Goal: Task Accomplishment & Management: Complete application form

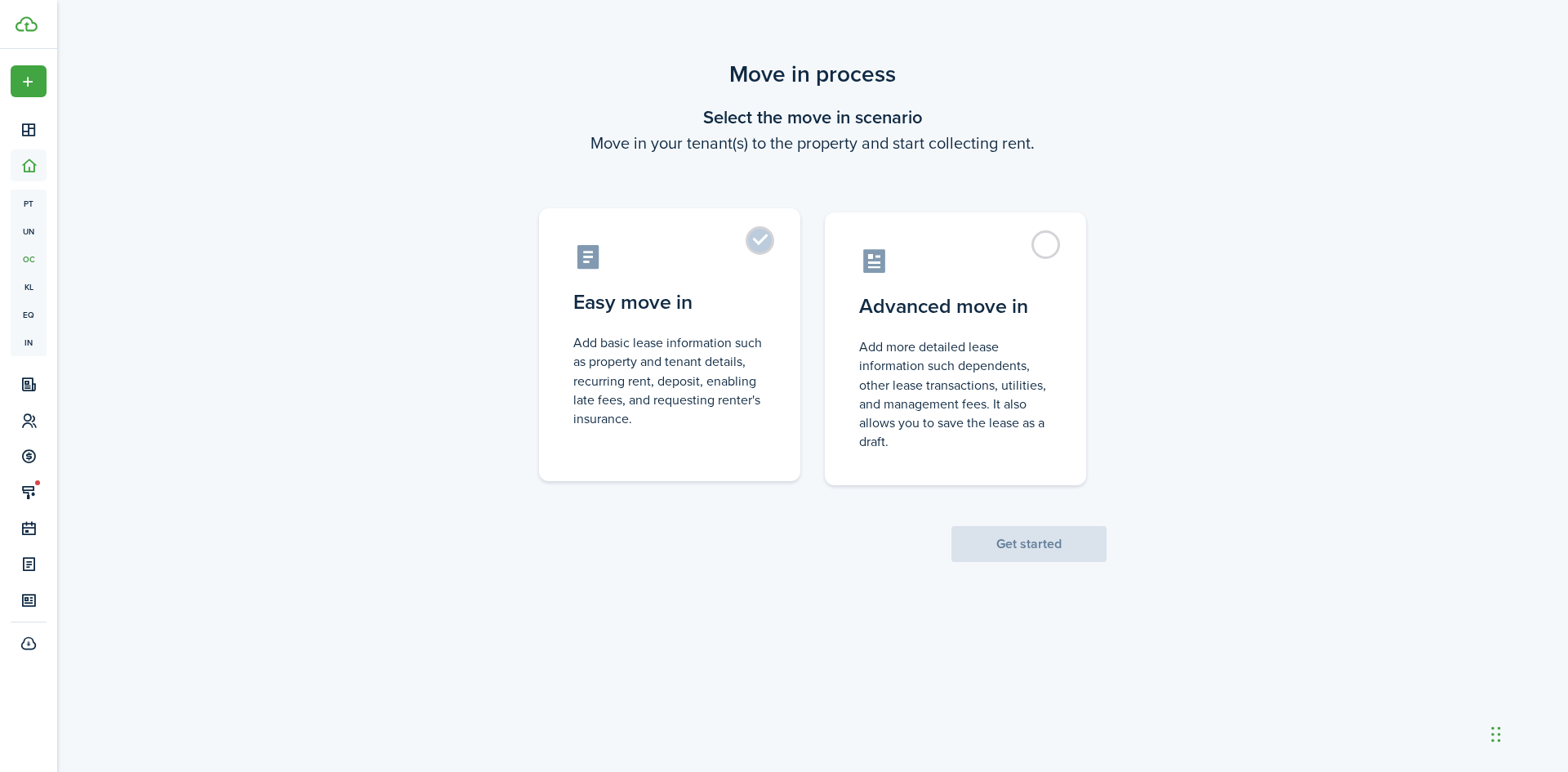
click at [751, 248] on label "Easy move in Add basic lease information such as property and tenant details, r…" at bounding box center [669, 344] width 261 height 272
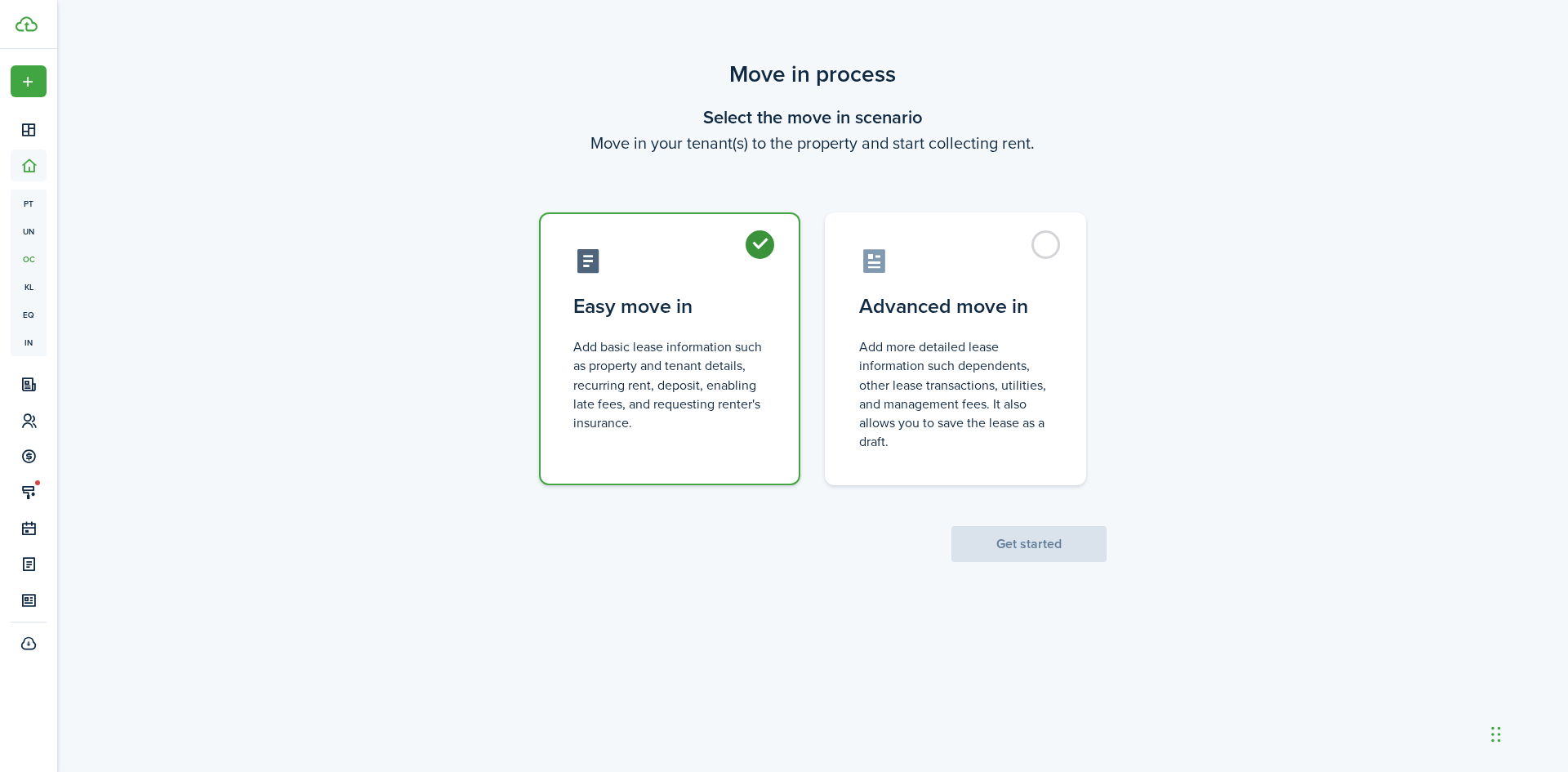
radio input "true"
click at [1041, 537] on button "Get started" at bounding box center [1029, 544] width 156 height 36
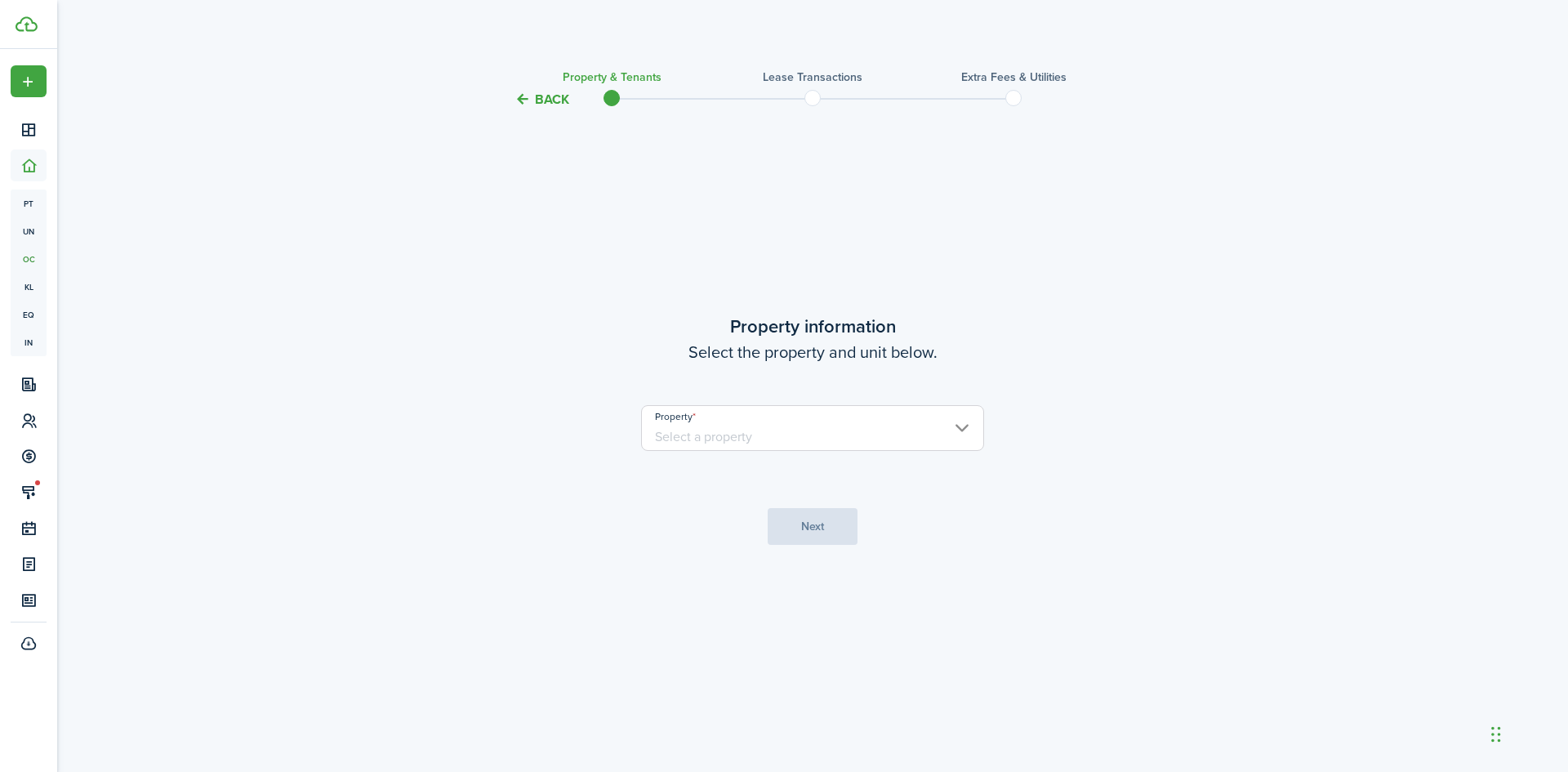
click at [824, 423] on input "Property" at bounding box center [813, 428] width 343 height 46
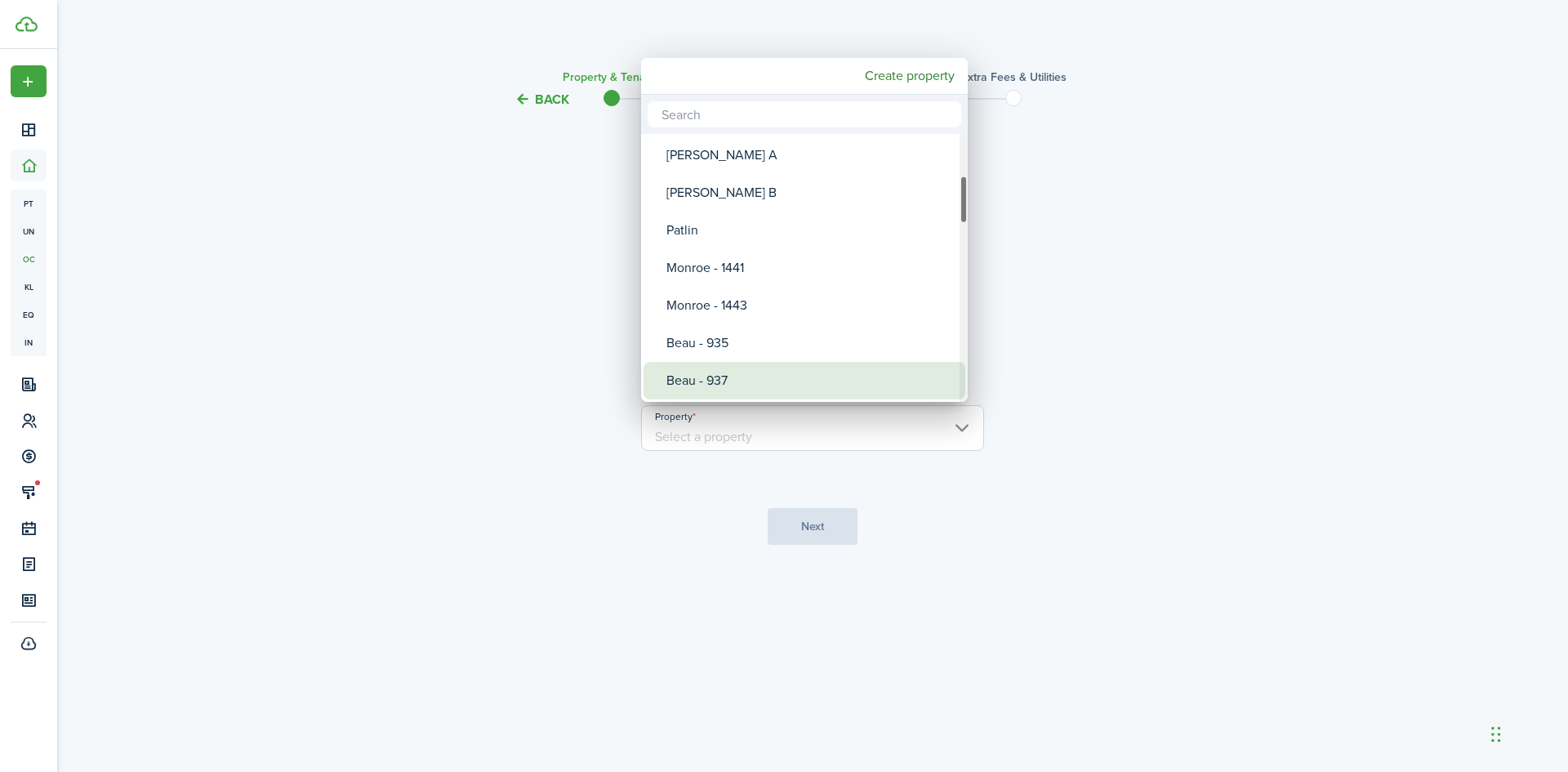
click at [738, 379] on div "Beau - 937" at bounding box center [811, 381] width 289 height 38
type input "Beau - 937"
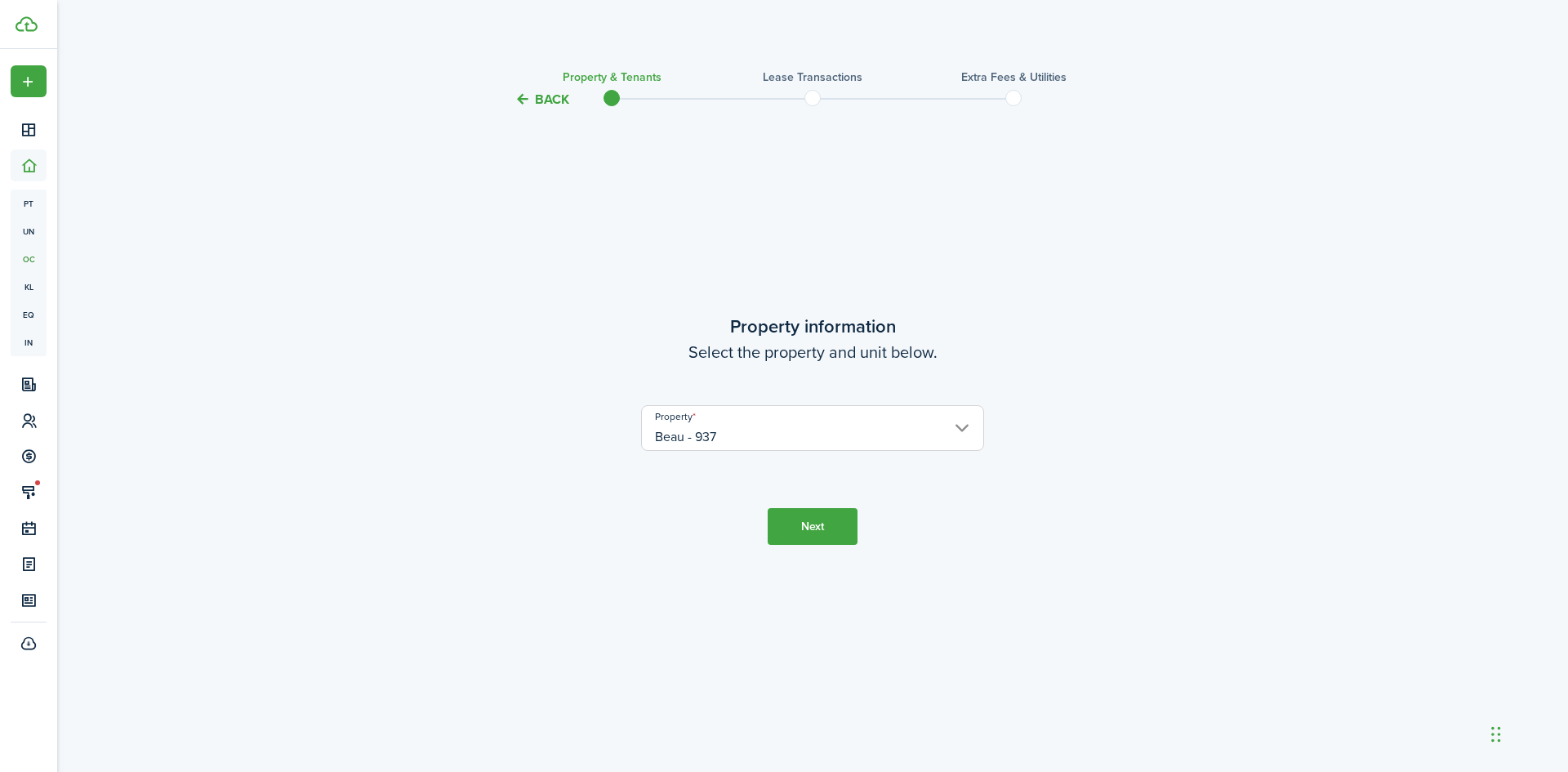
click at [802, 516] on button "Next" at bounding box center [812, 526] width 90 height 37
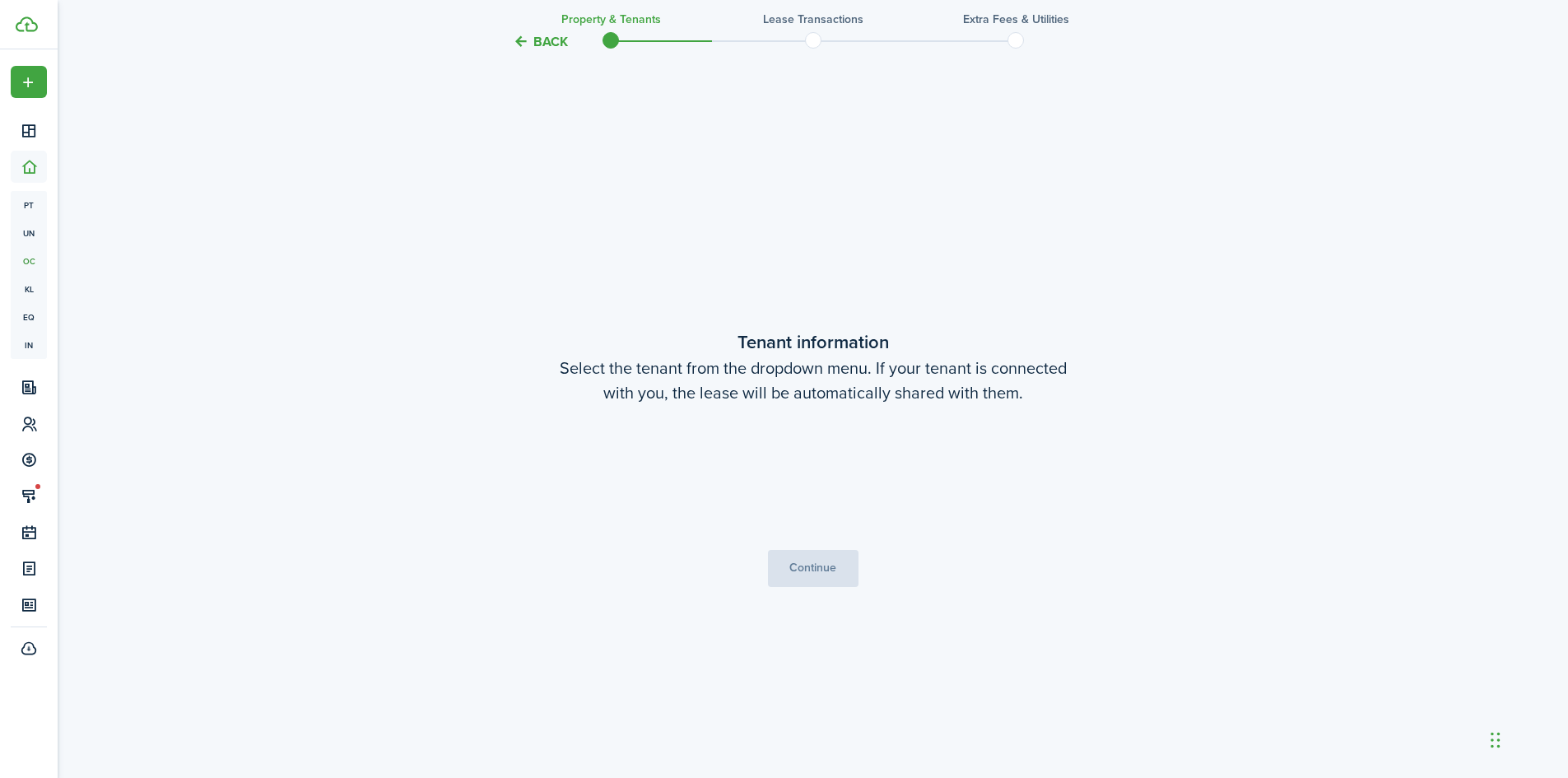
scroll to position [667, 0]
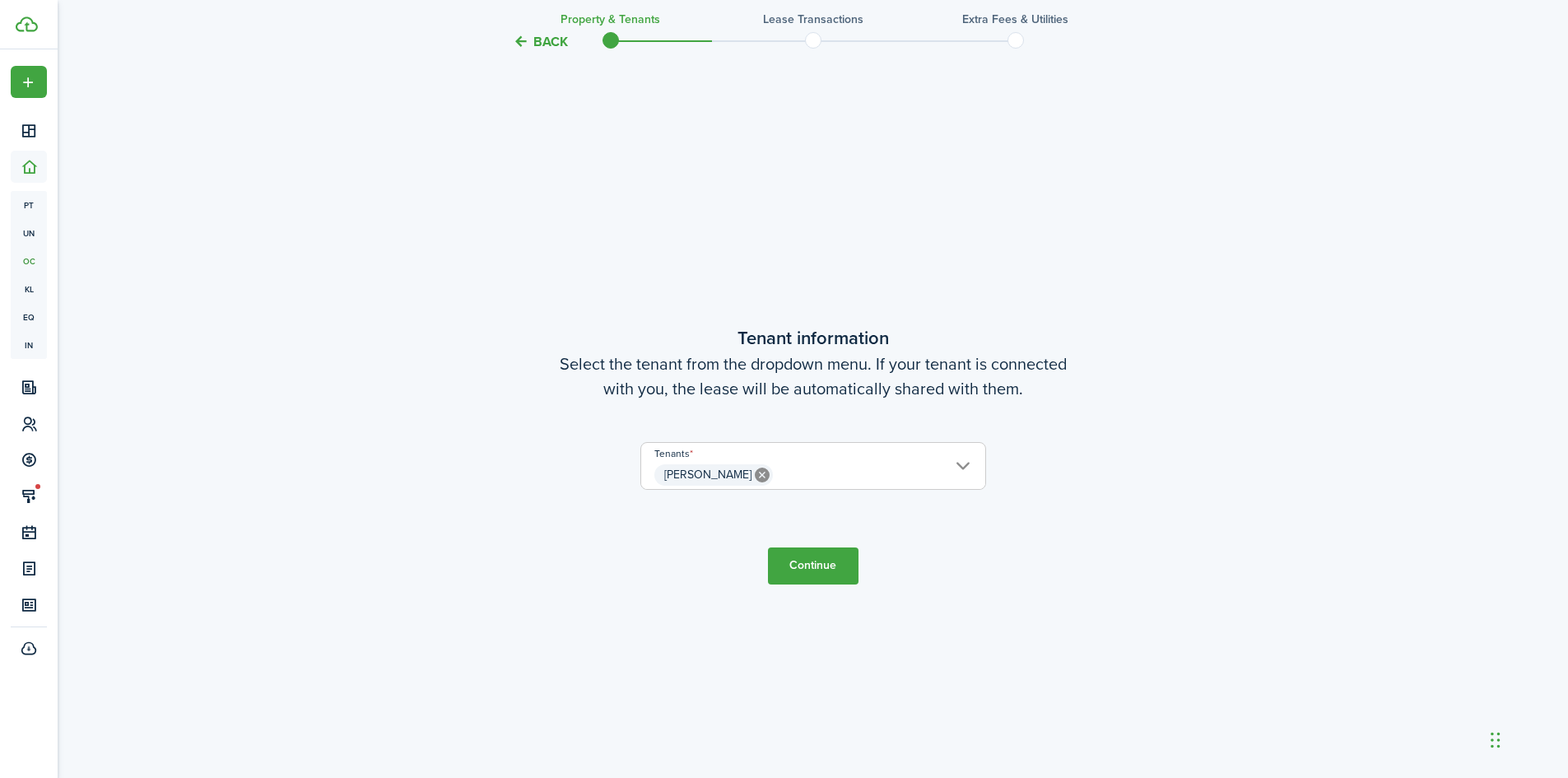
click at [821, 569] on button "Continue" at bounding box center [813, 565] width 90 height 37
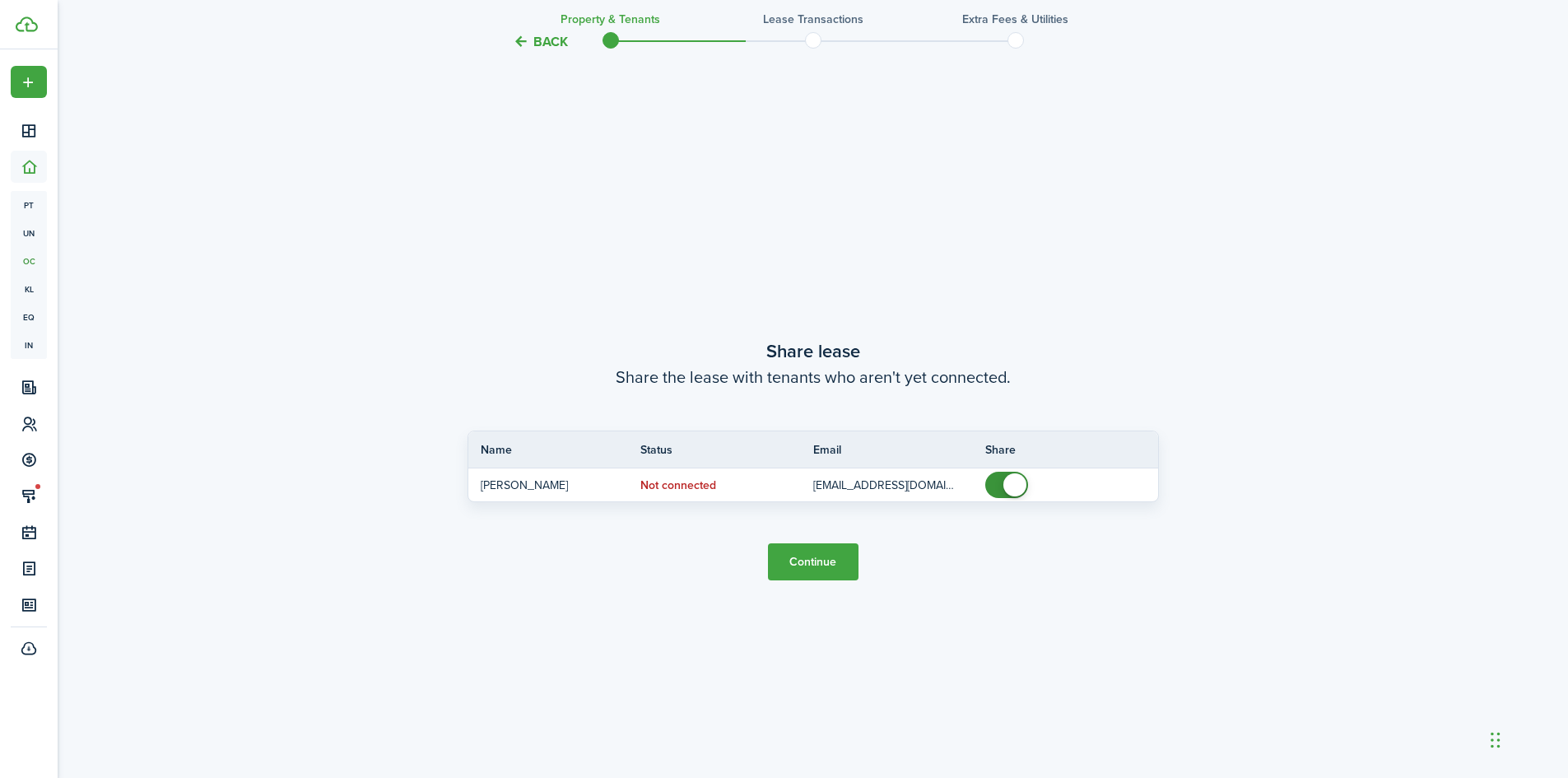
scroll to position [1445, 0]
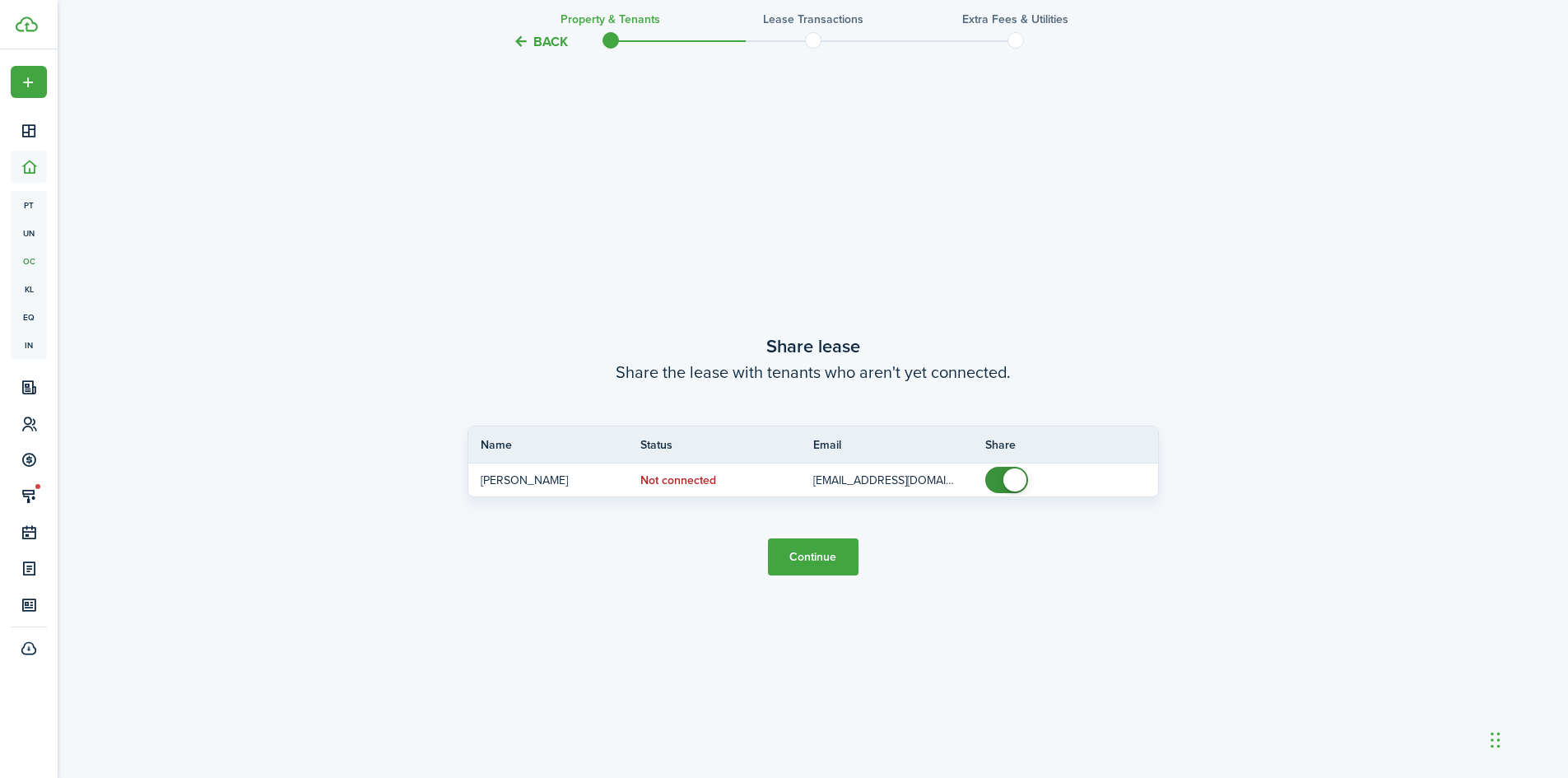
click at [826, 548] on button "Continue" at bounding box center [813, 556] width 90 height 37
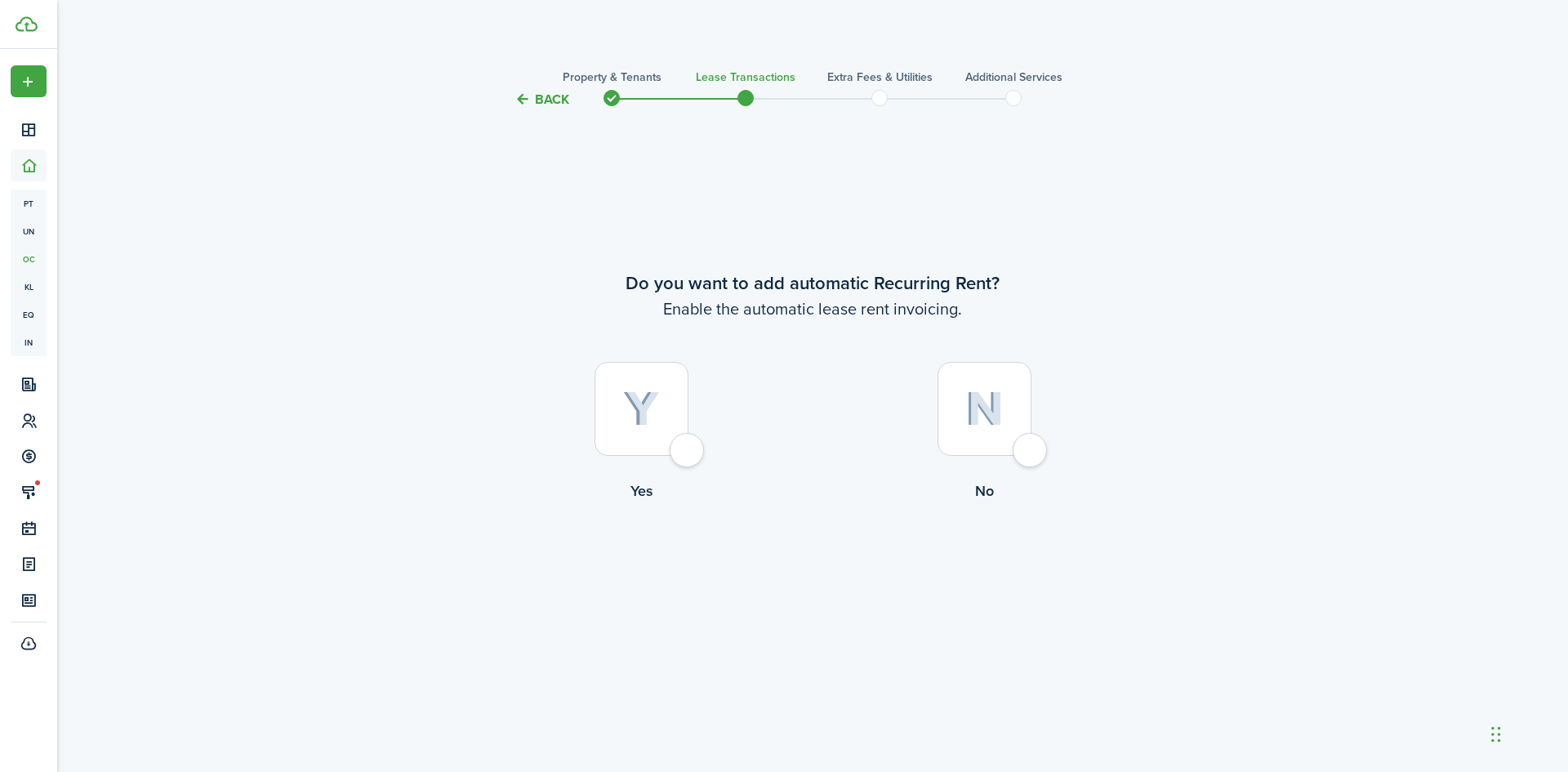
click at [651, 405] on img at bounding box center [641, 409] width 37 height 36
radio input "true"
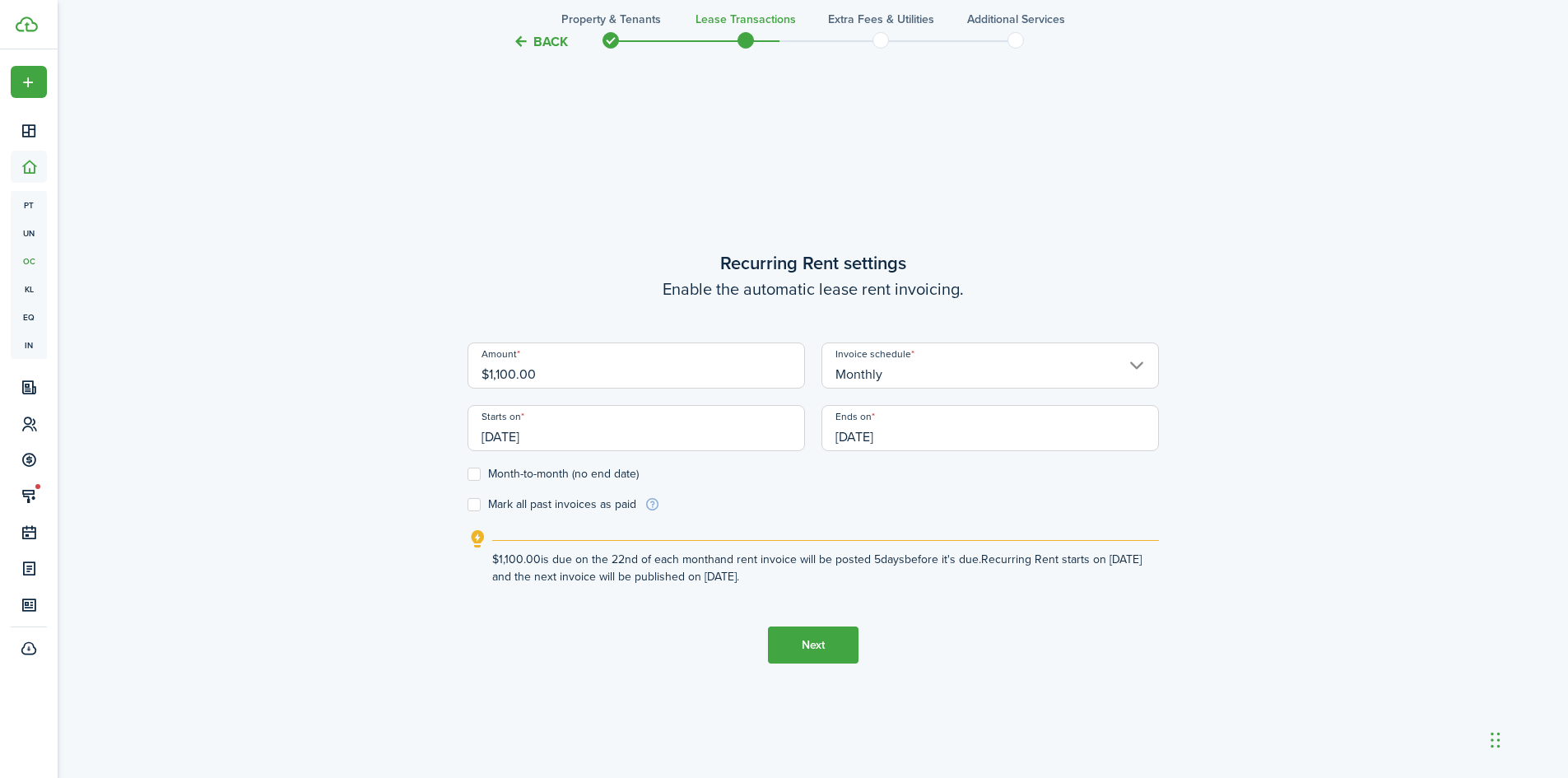
scroll to position [667, 0]
drag, startPoint x: 540, startPoint y: 368, endPoint x: 411, endPoint y: 379, distance: 129.5
click at [411, 379] on div "Back Property & Tenants Lease Transactions Extra fees & Utilities Additional Se…" at bounding box center [813, 116] width 955 height 1452
type input "$1,375.00"
click at [565, 435] on input "[DATE]" at bounding box center [636, 426] width 337 height 47
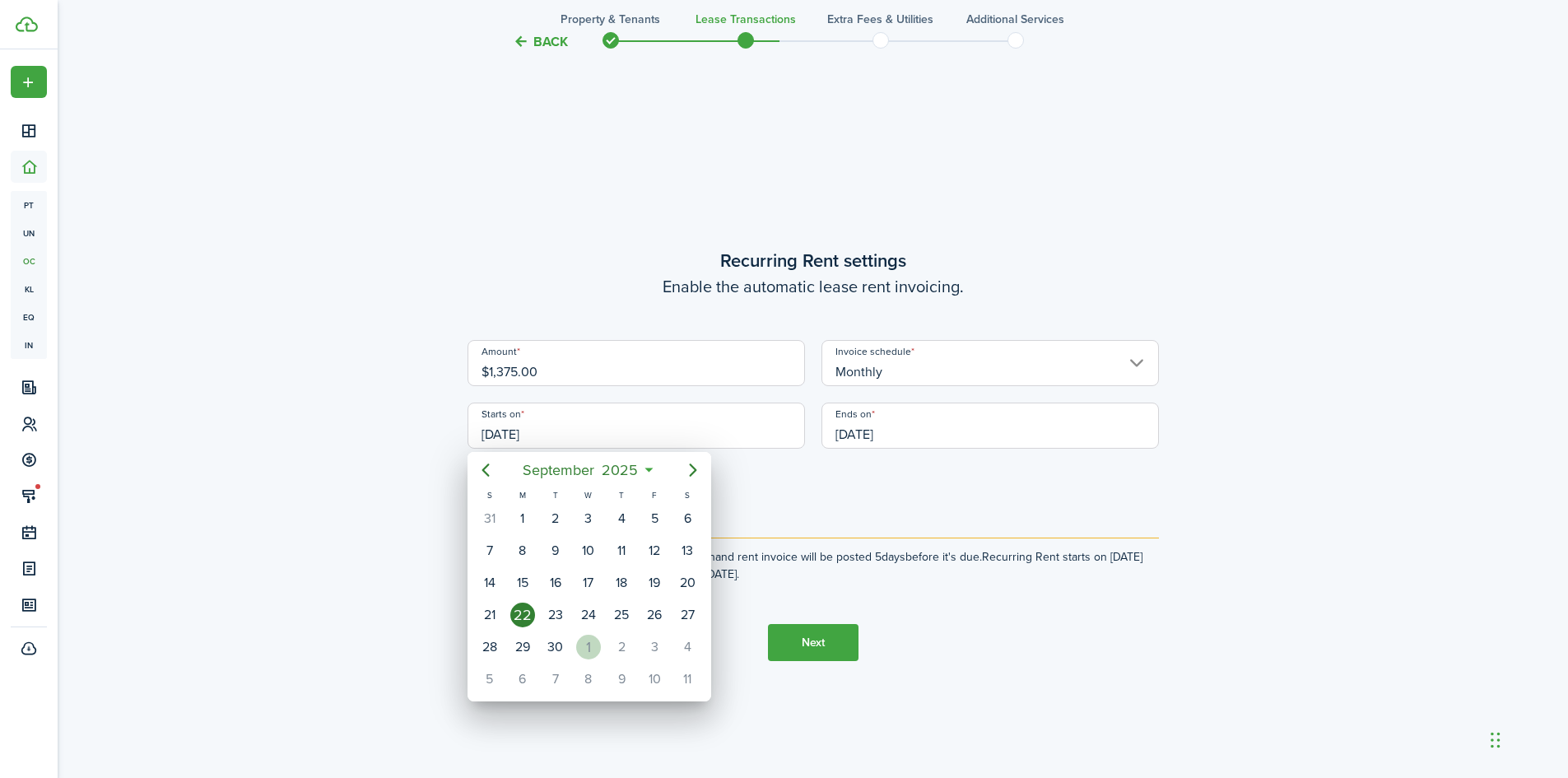
click at [592, 647] on div "1" at bounding box center [588, 647] width 25 height 25
type input "[DATE]"
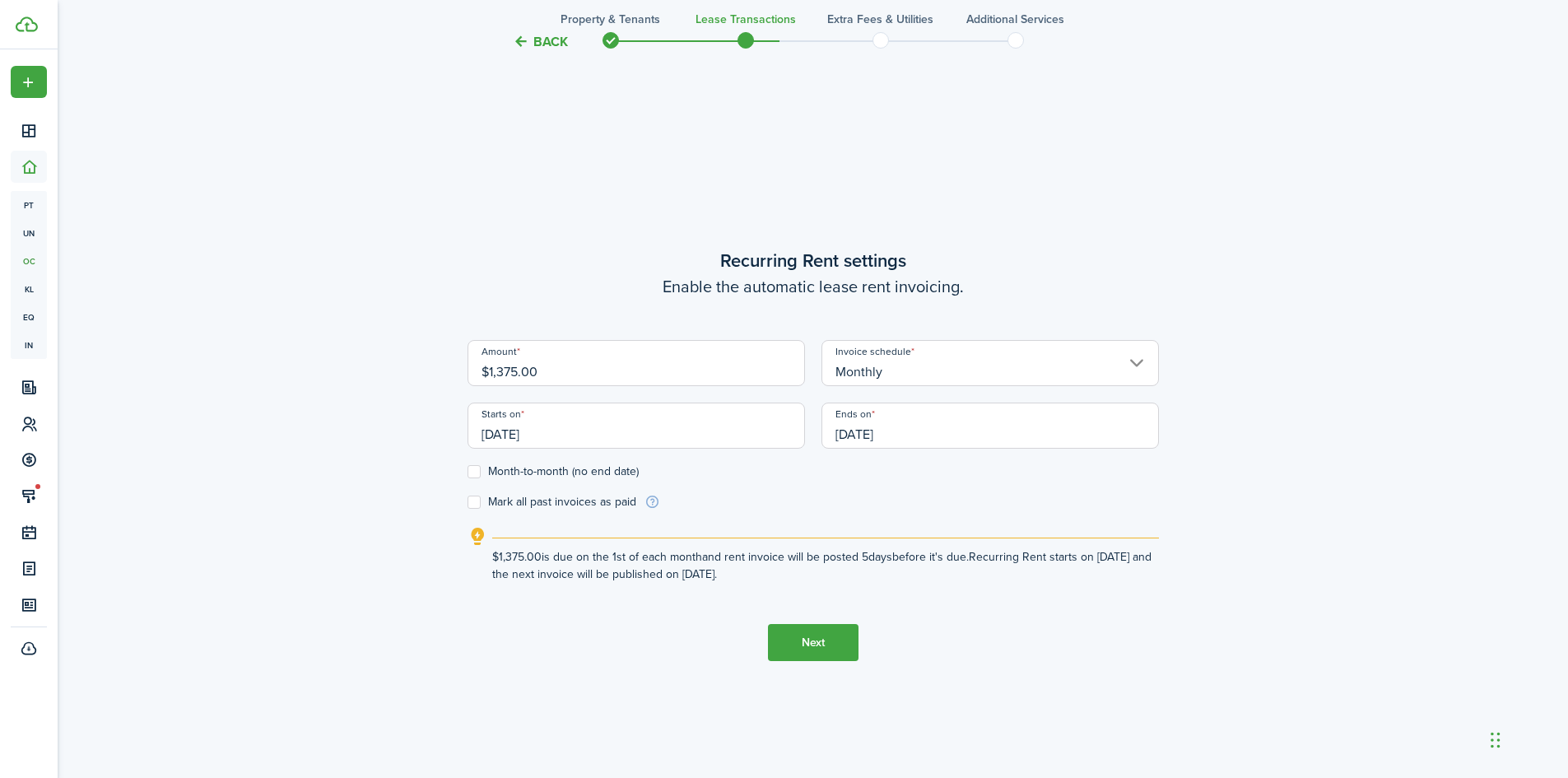
scroll to position [0, 0]
click at [929, 434] on input "[DATE]" at bounding box center [989, 426] width 337 height 47
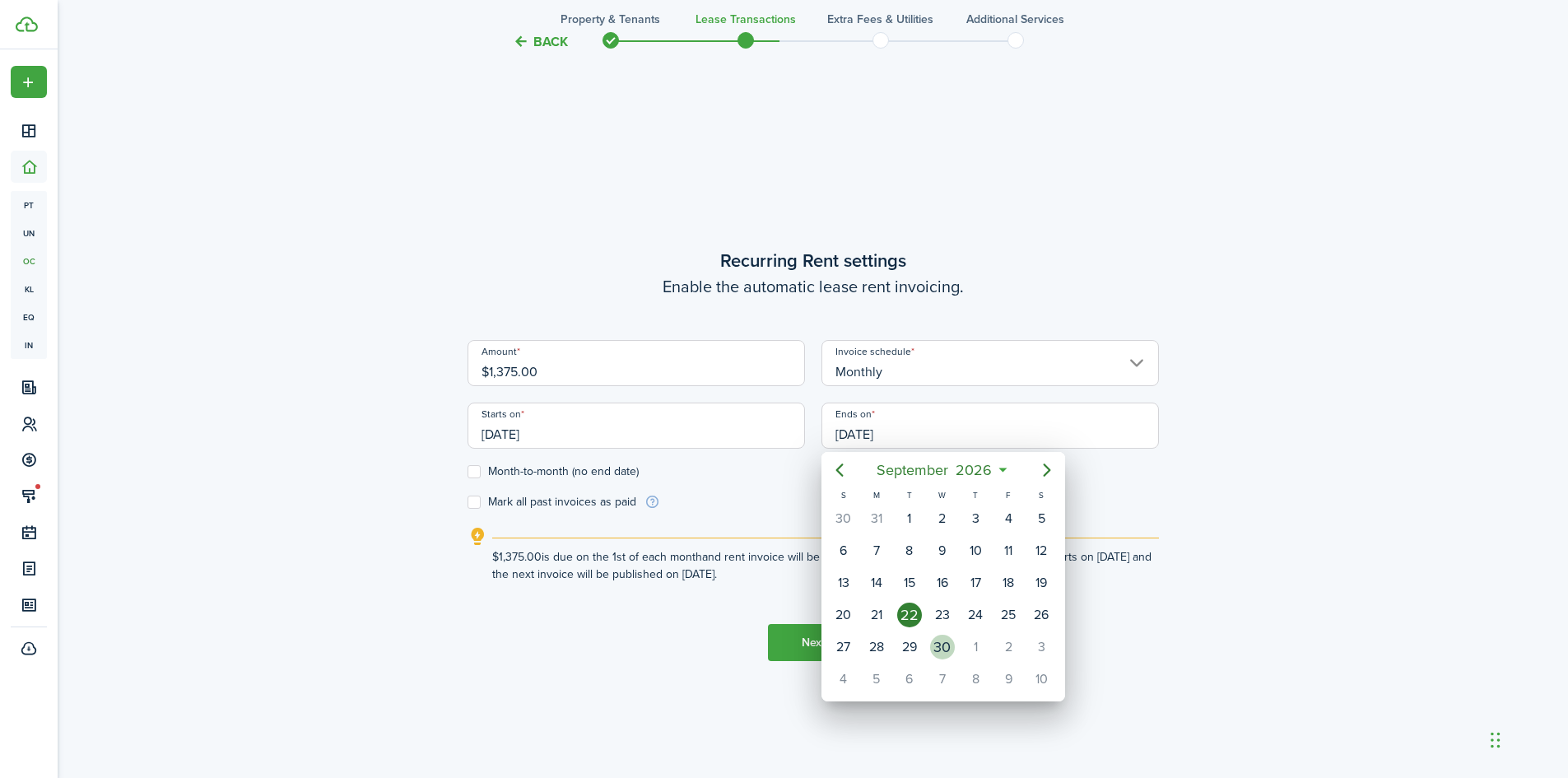
click at [931, 648] on div "30" at bounding box center [943, 647] width 25 height 25
type input "[DATE]"
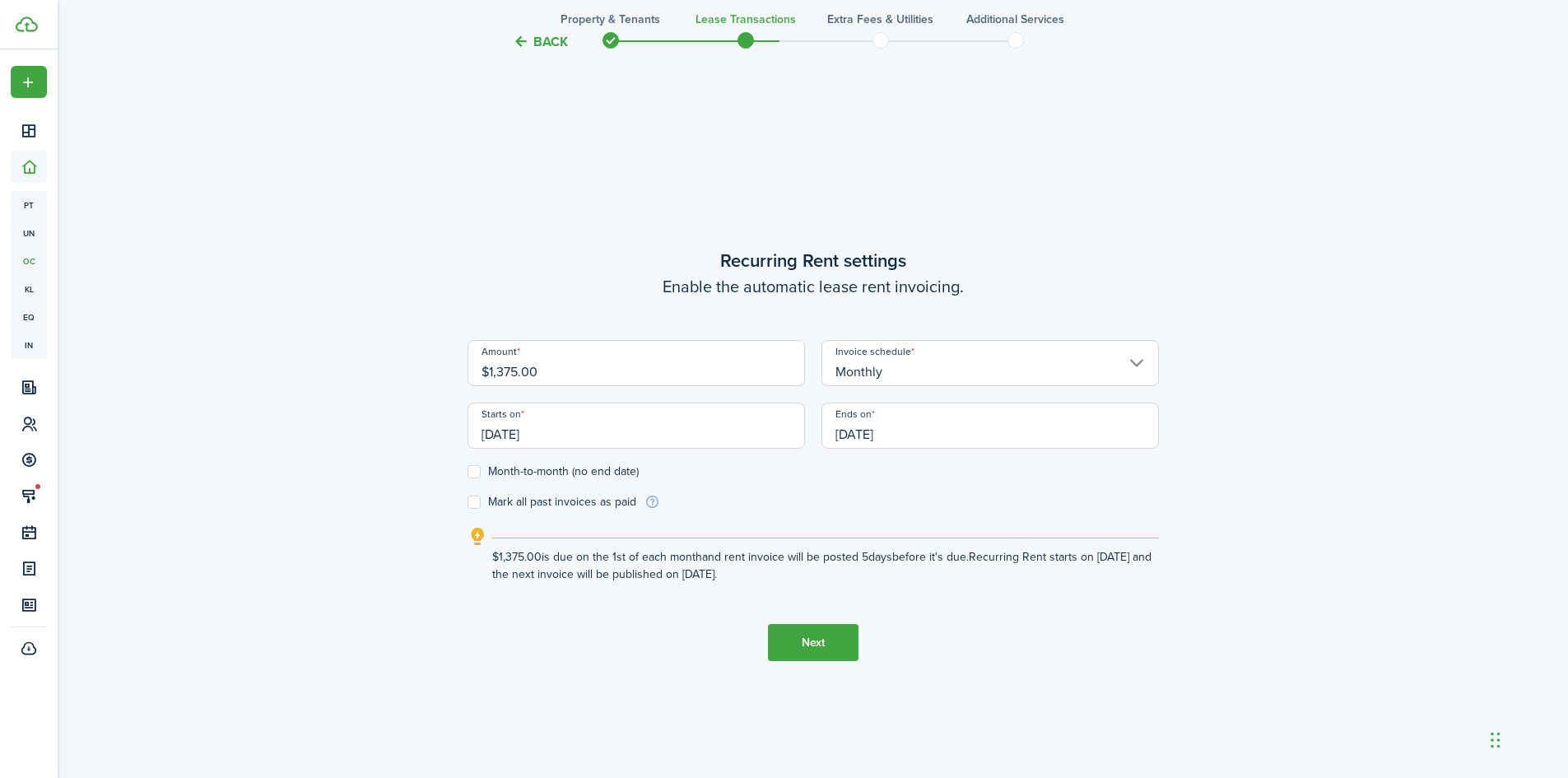
click at [805, 633] on button "Next" at bounding box center [813, 642] width 90 height 37
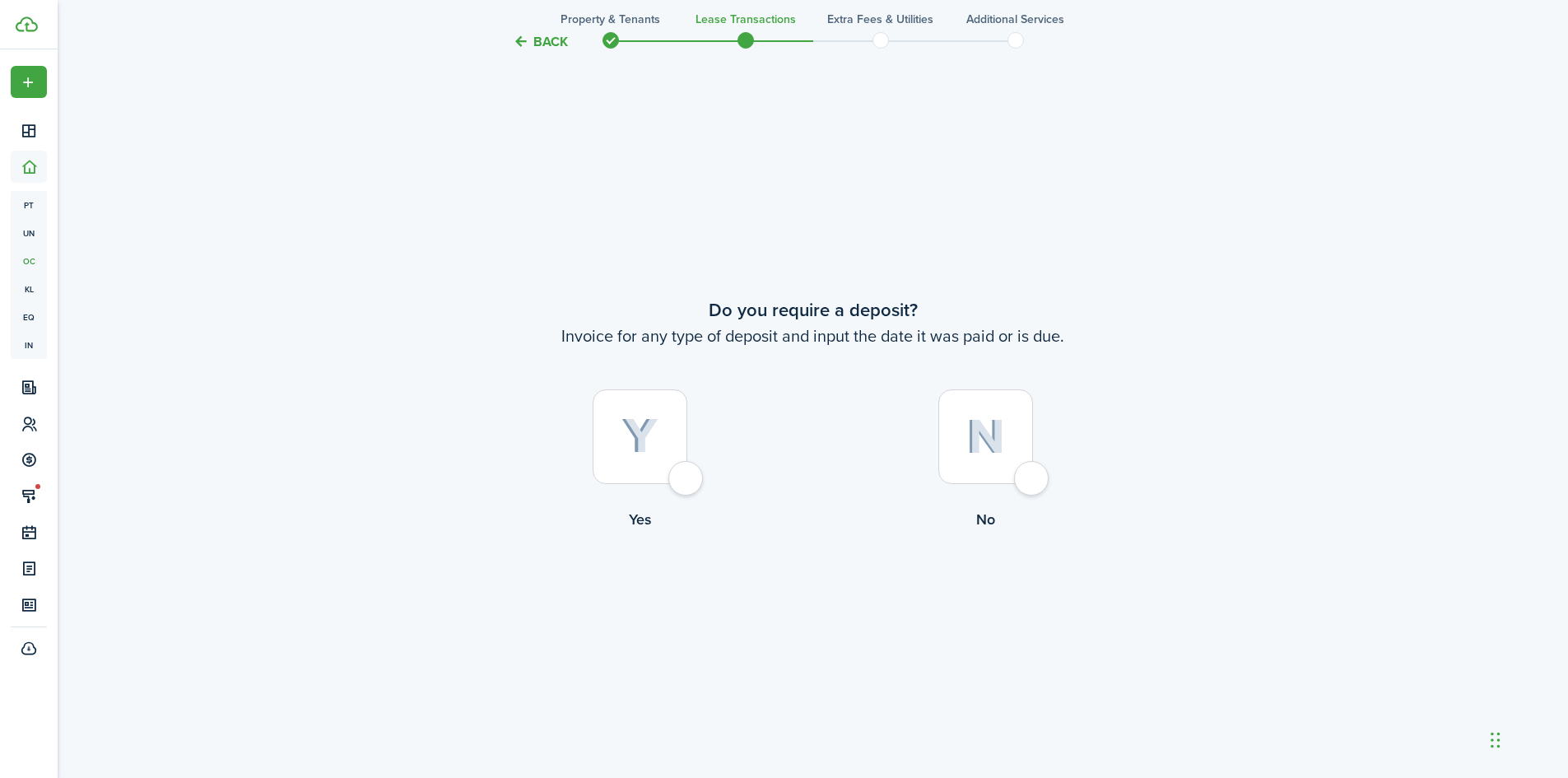
scroll to position [1445, 0]
click at [620, 428] on div at bounding box center [641, 434] width 95 height 95
radio input "true"
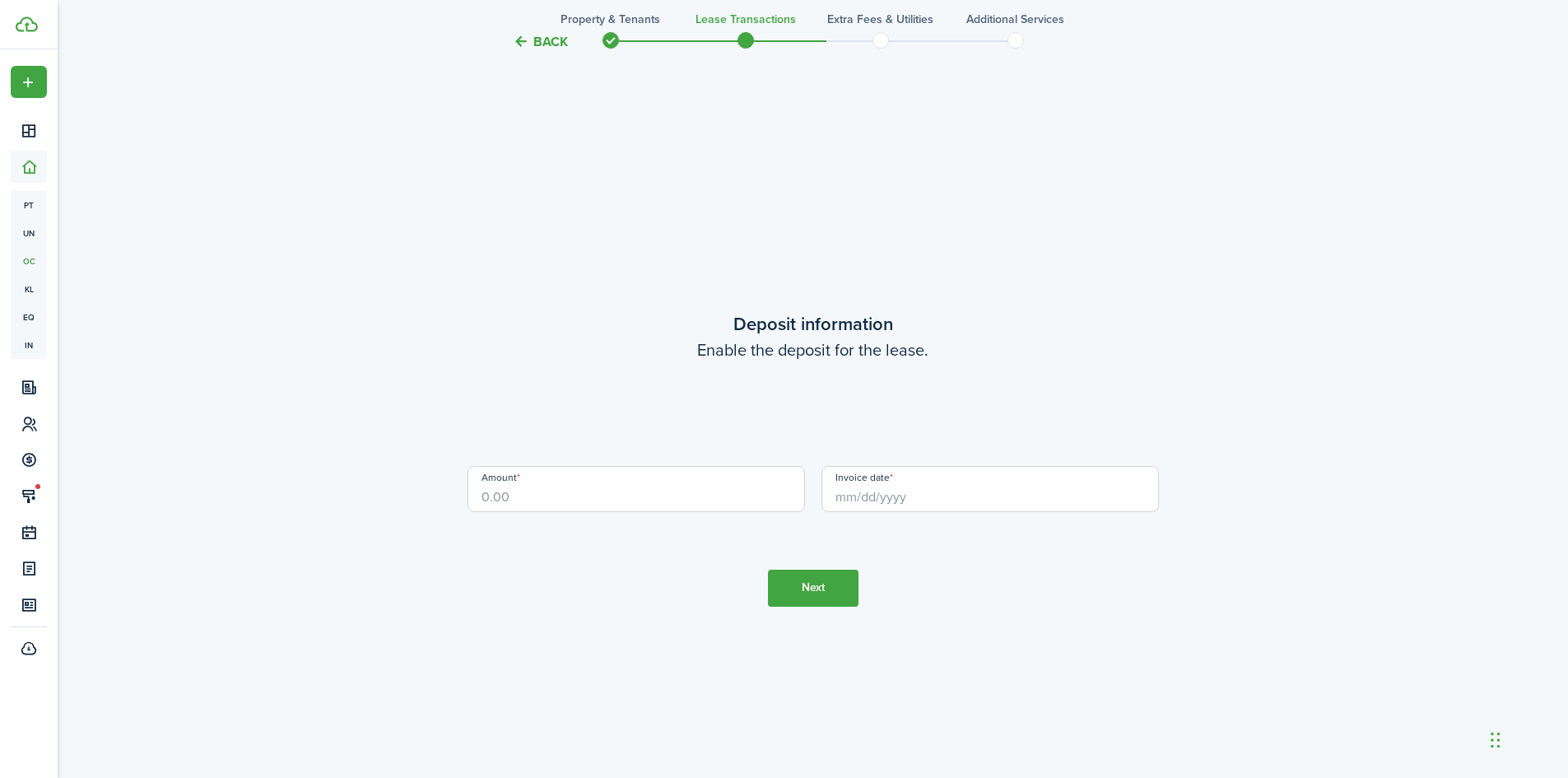
scroll to position [2222, 0]
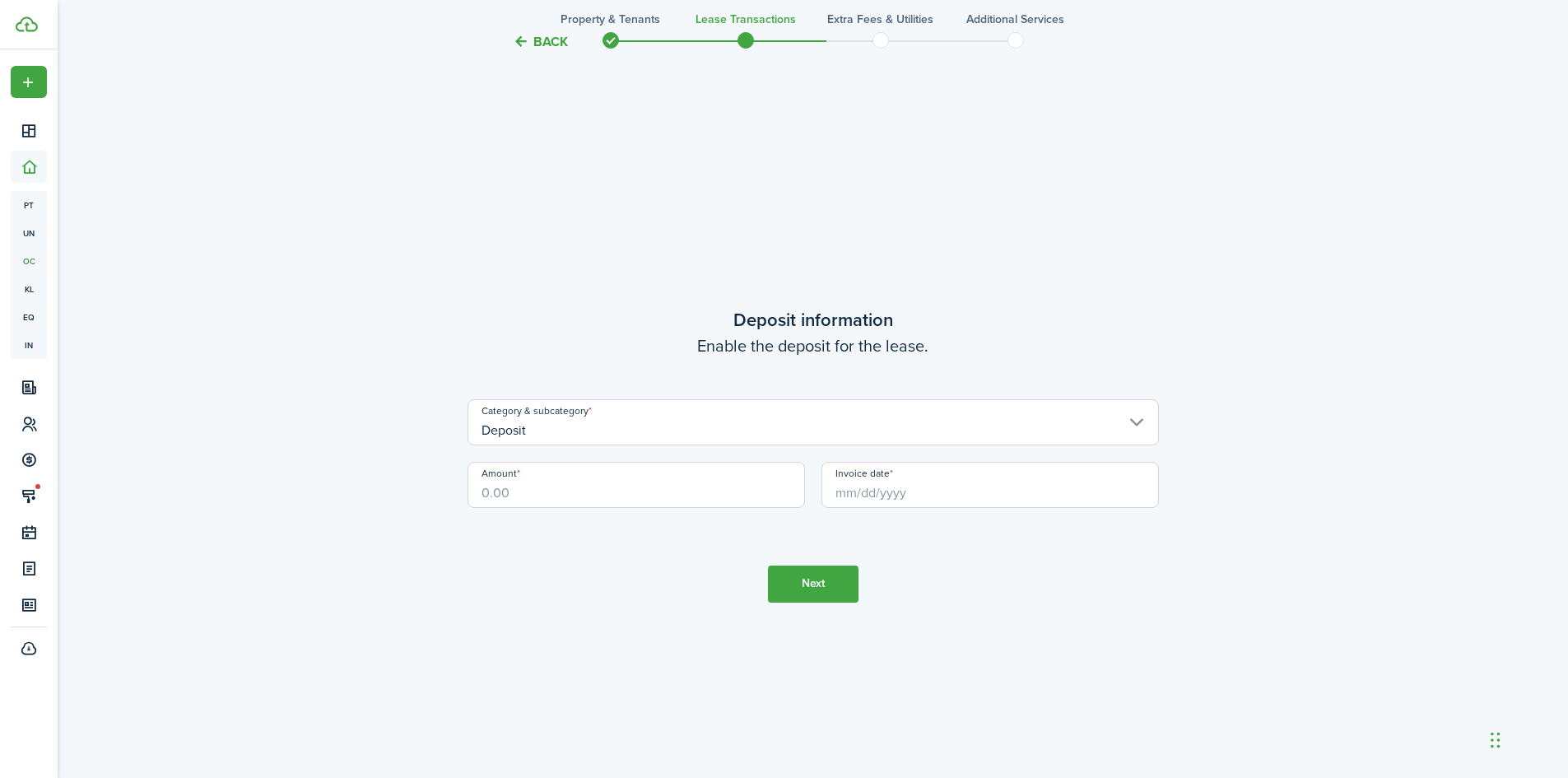
click at [538, 492] on input "Amount" at bounding box center [636, 484] width 337 height 47
type input "$1,375.00"
click at [859, 495] on input "Invoice date" at bounding box center [989, 484] width 337 height 47
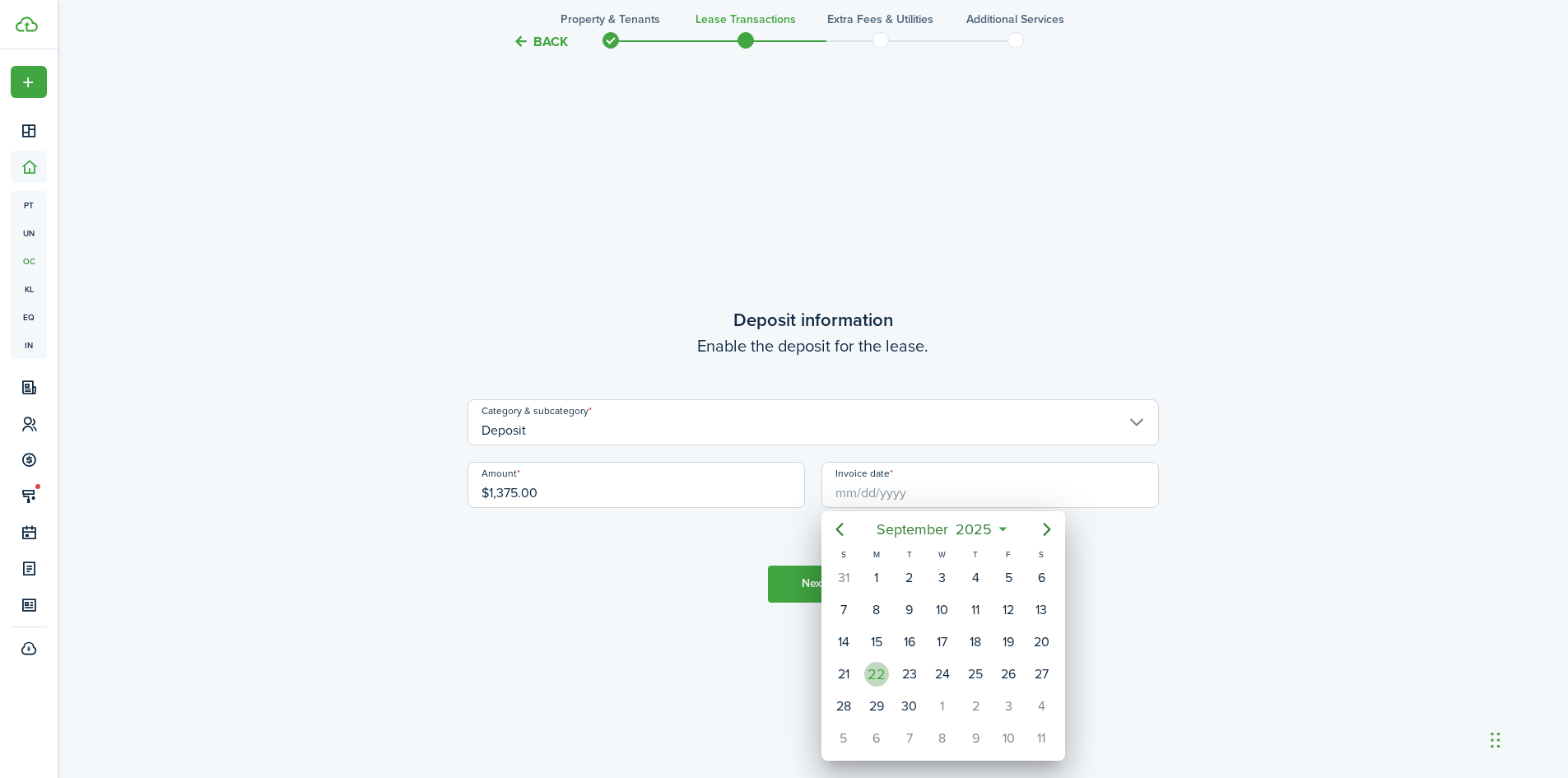
click at [879, 679] on div "22" at bounding box center [876, 674] width 25 height 25
type input "[DATE]"
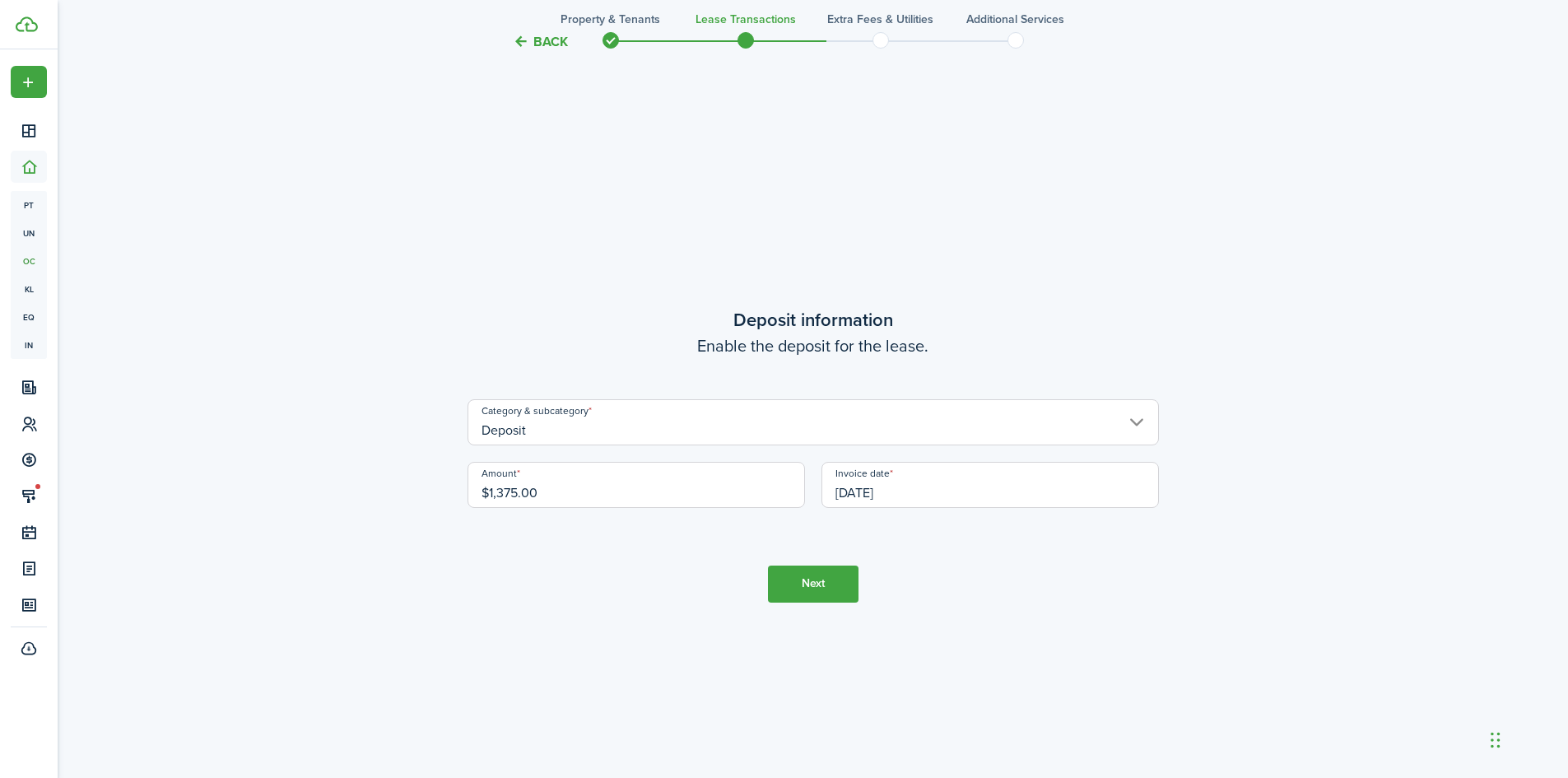
click at [803, 587] on button "Next" at bounding box center [813, 583] width 90 height 37
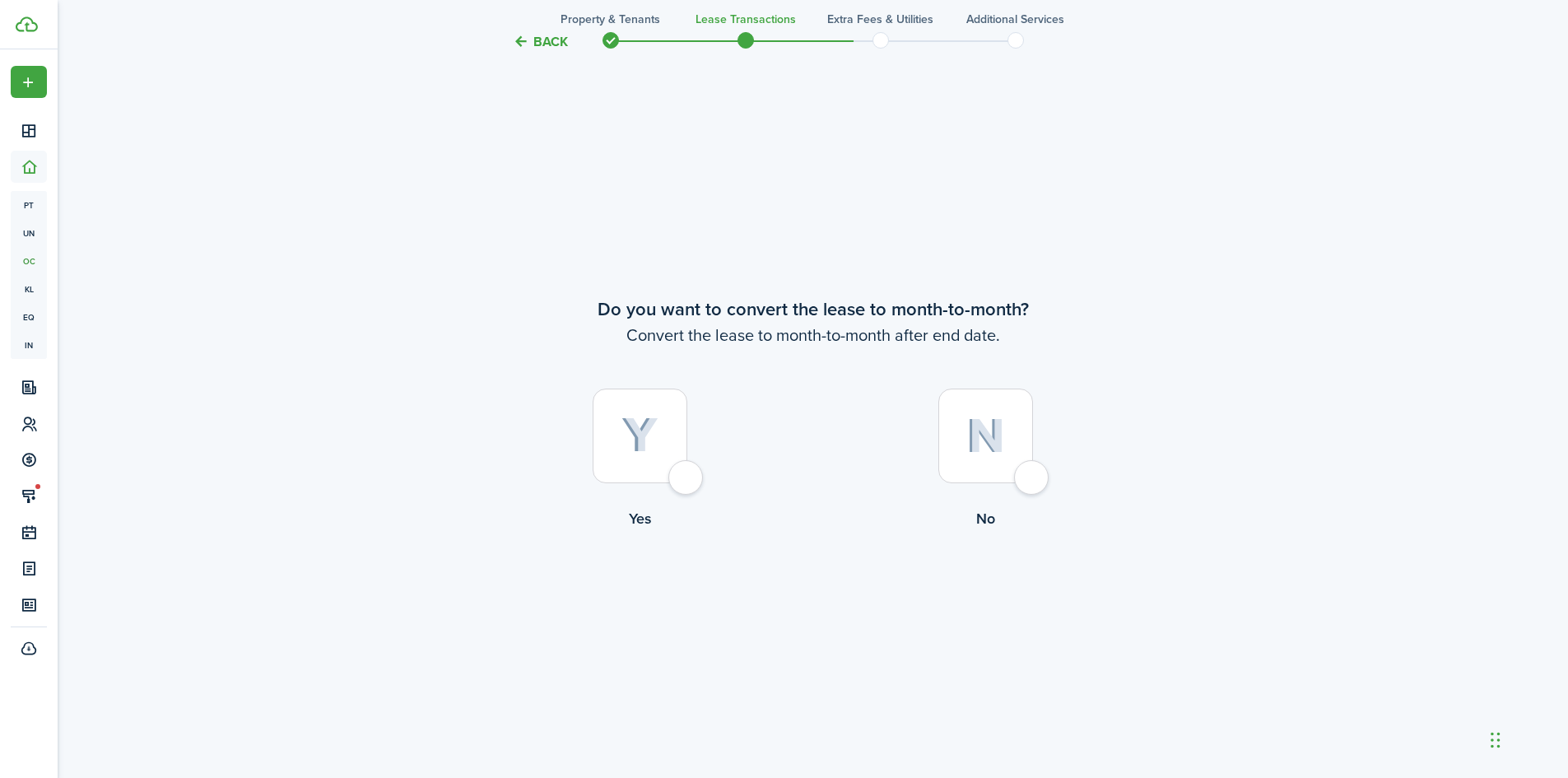
scroll to position [3000, 0]
click at [985, 433] on img at bounding box center [985, 433] width 39 height 35
radio input "true"
click at [844, 594] on button "Continue" at bounding box center [813, 595] width 90 height 37
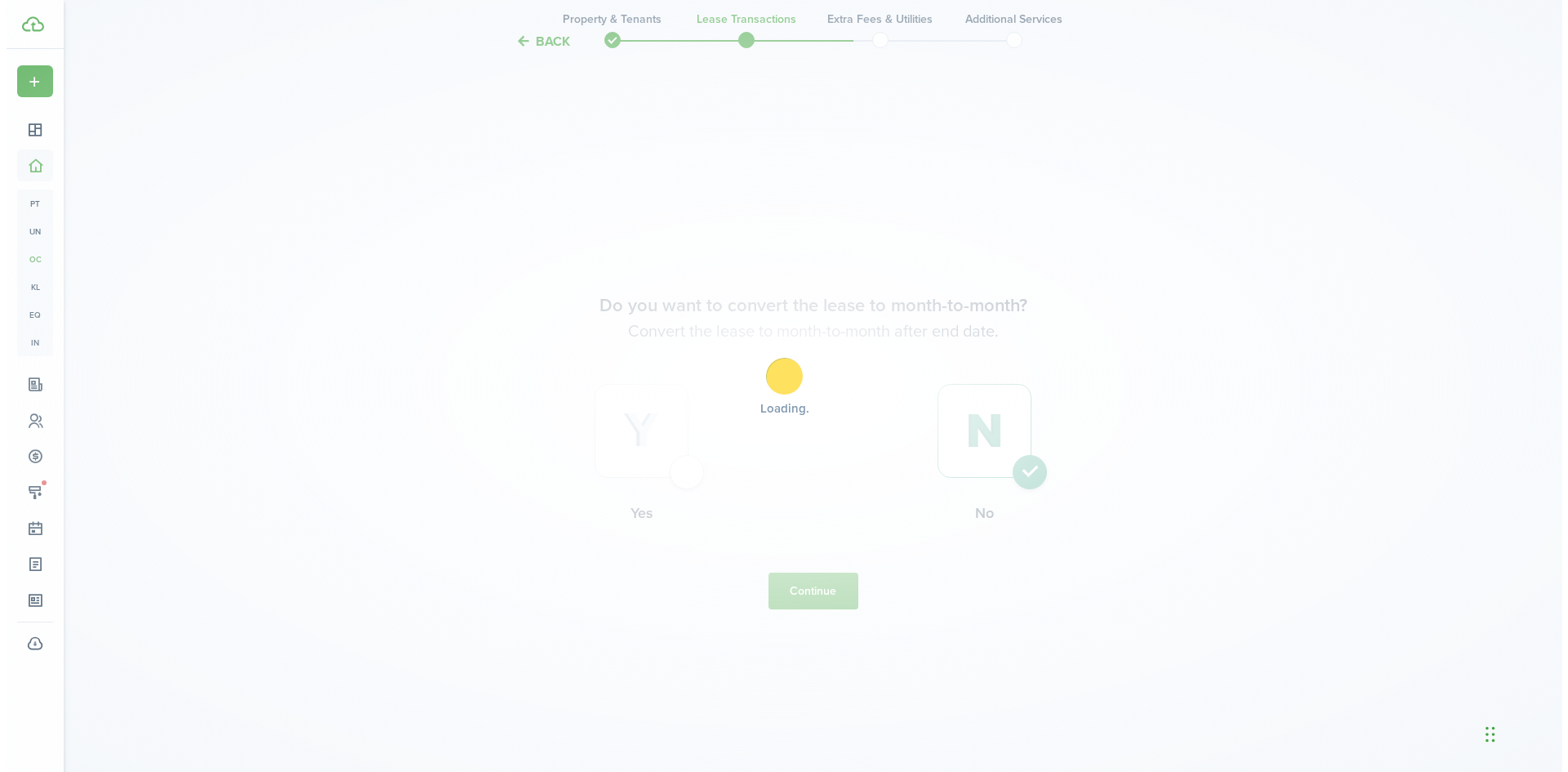
scroll to position [0, 0]
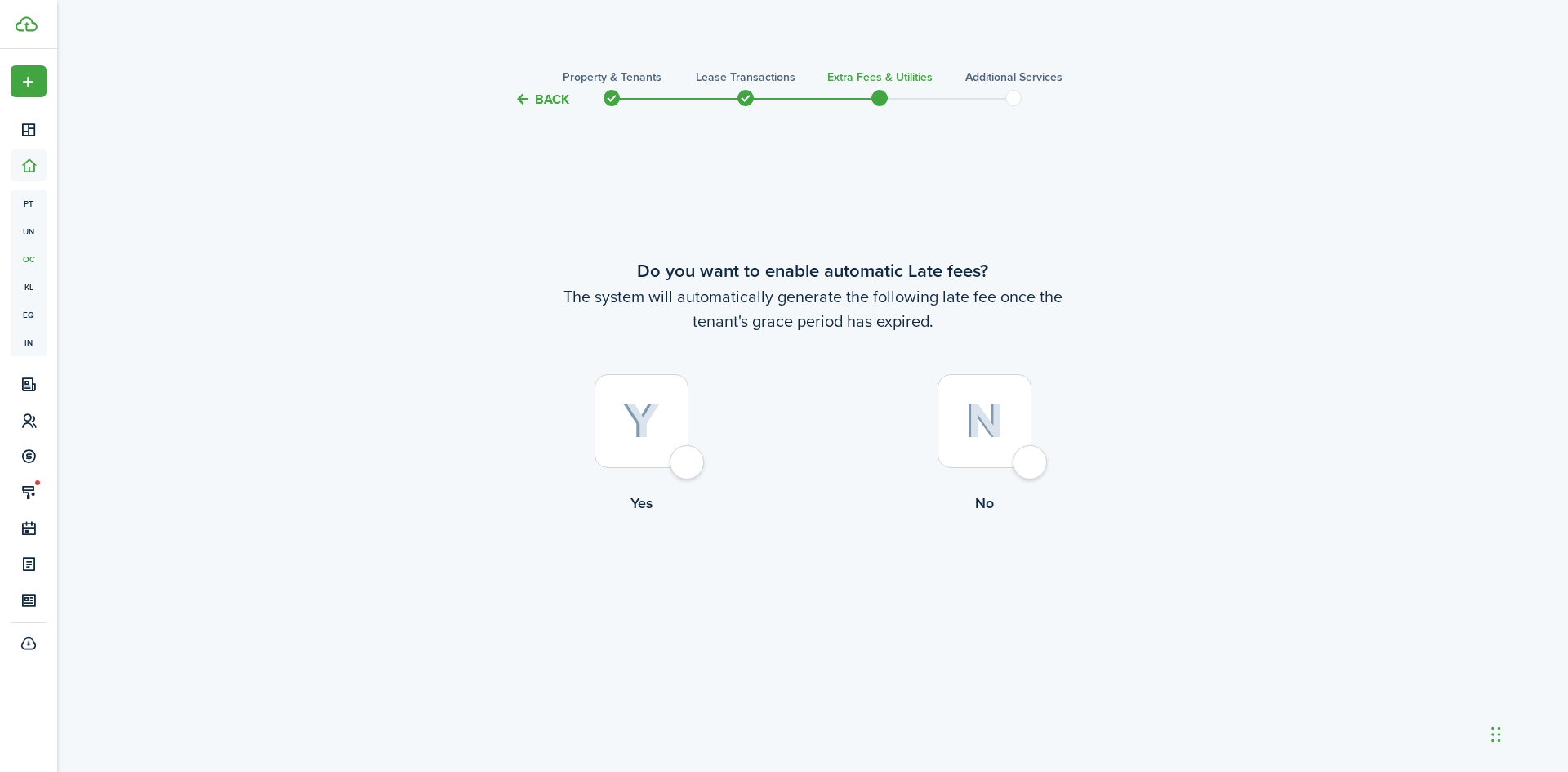
click at [984, 396] on div at bounding box center [984, 421] width 94 height 94
radio input "true"
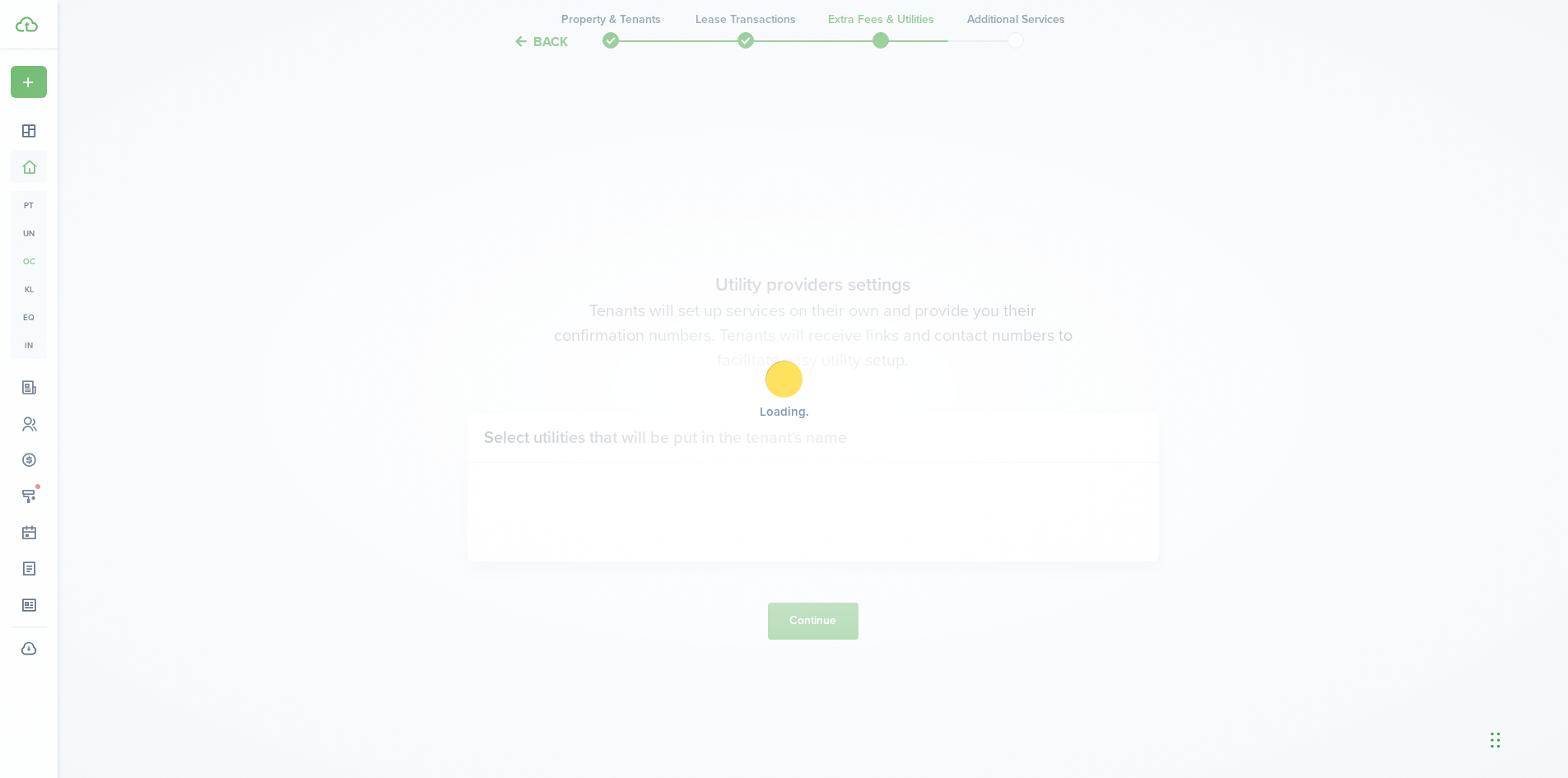
scroll to position [667, 0]
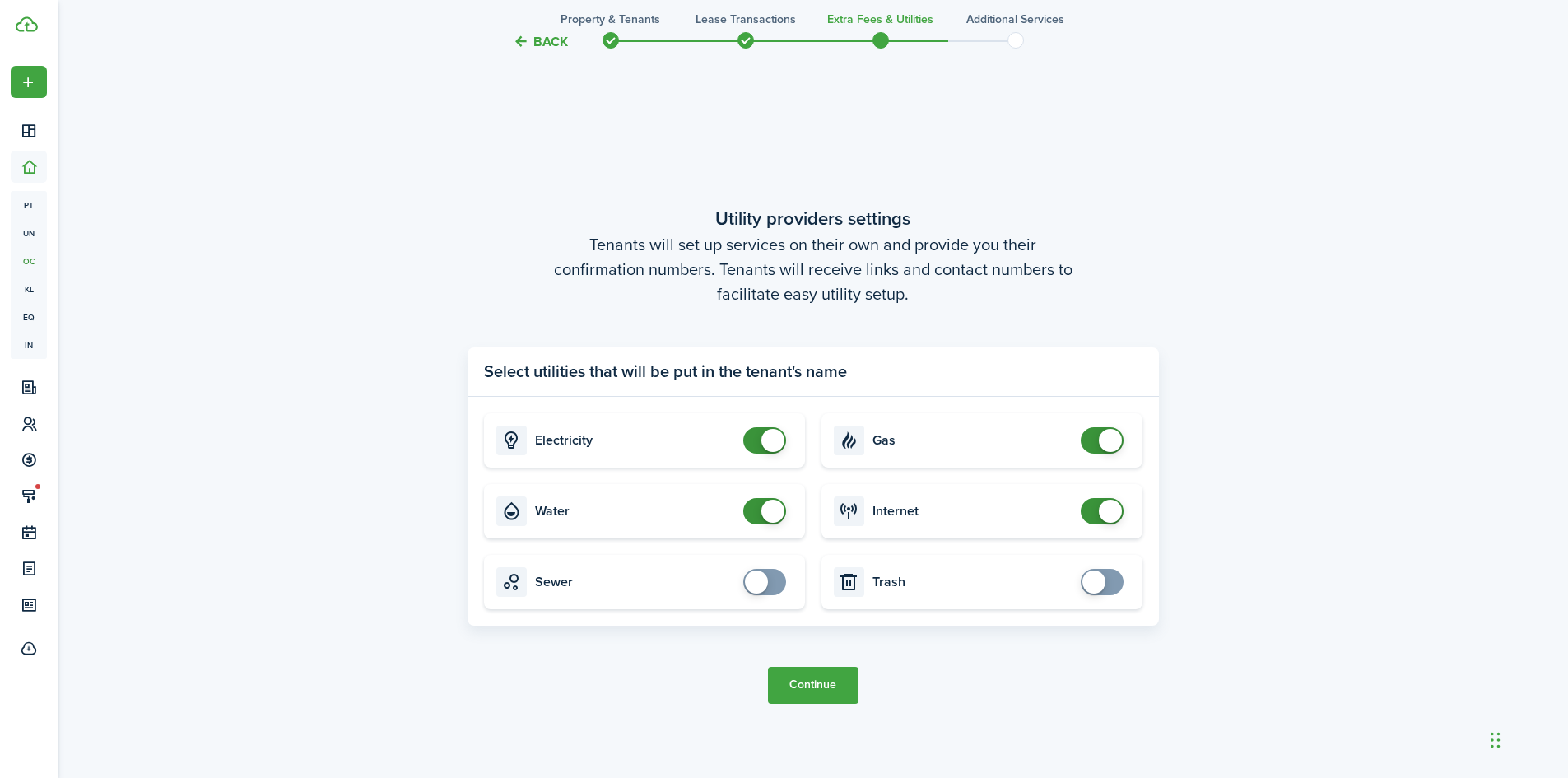
checkbox input "false"
click at [1117, 440] on span at bounding box center [1110, 440] width 23 height 23
click at [832, 687] on button "Continue" at bounding box center [813, 685] width 90 height 37
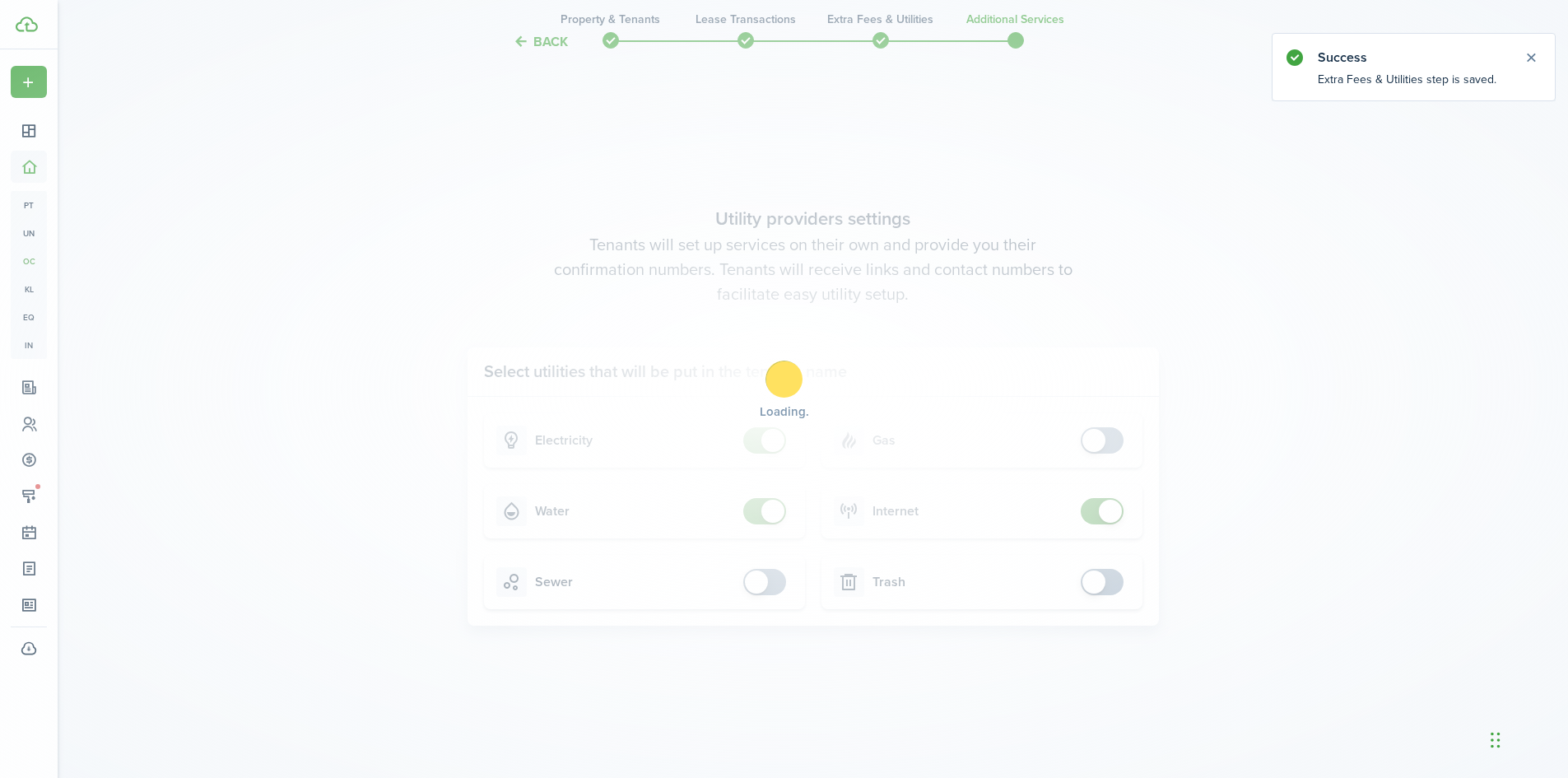
scroll to position [0, 0]
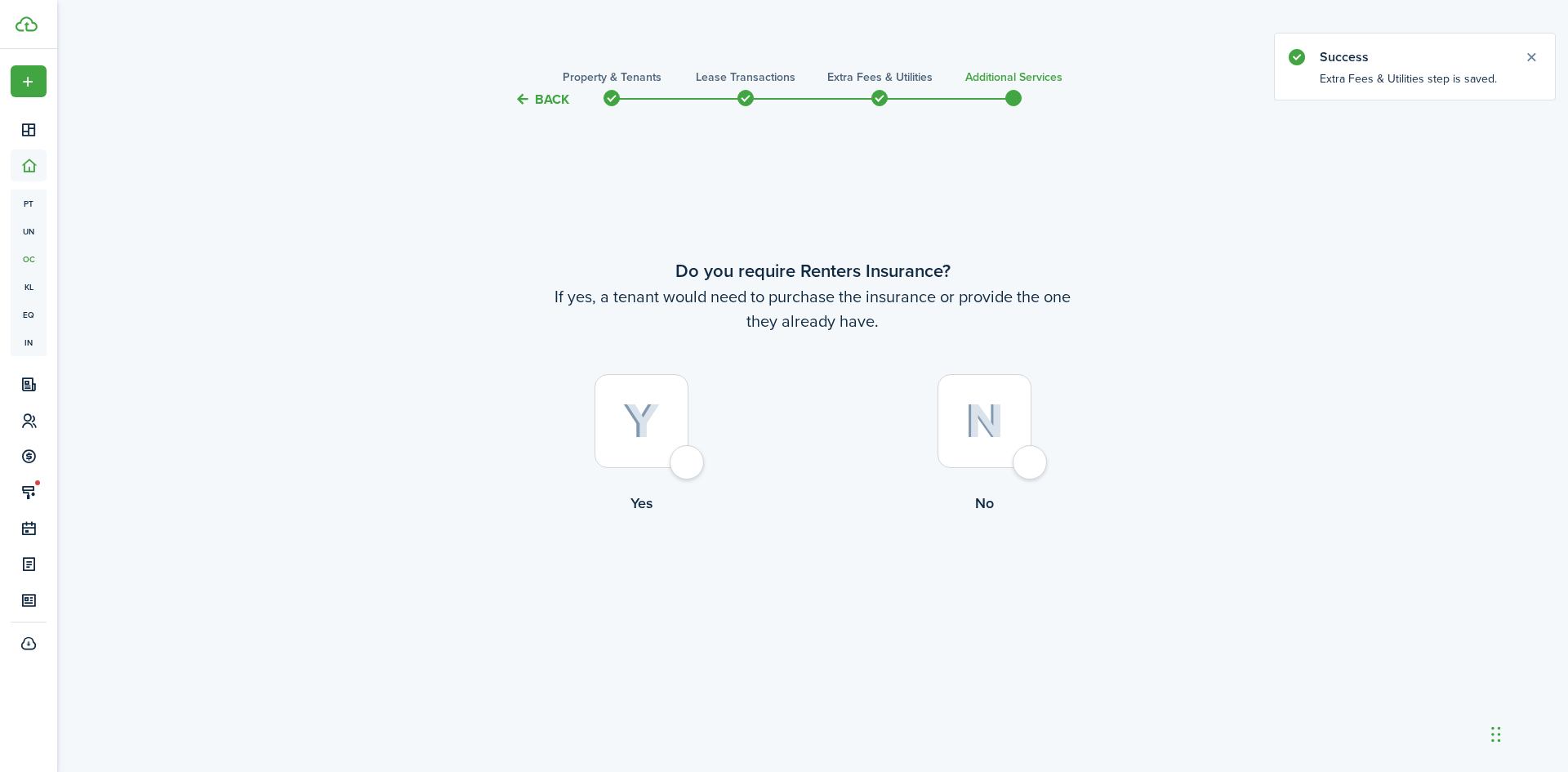
click at [985, 424] on img at bounding box center [984, 420] width 39 height 35
radio input "true"
click at [790, 582] on button "Complete move in" at bounding box center [813, 582] width 120 height 37
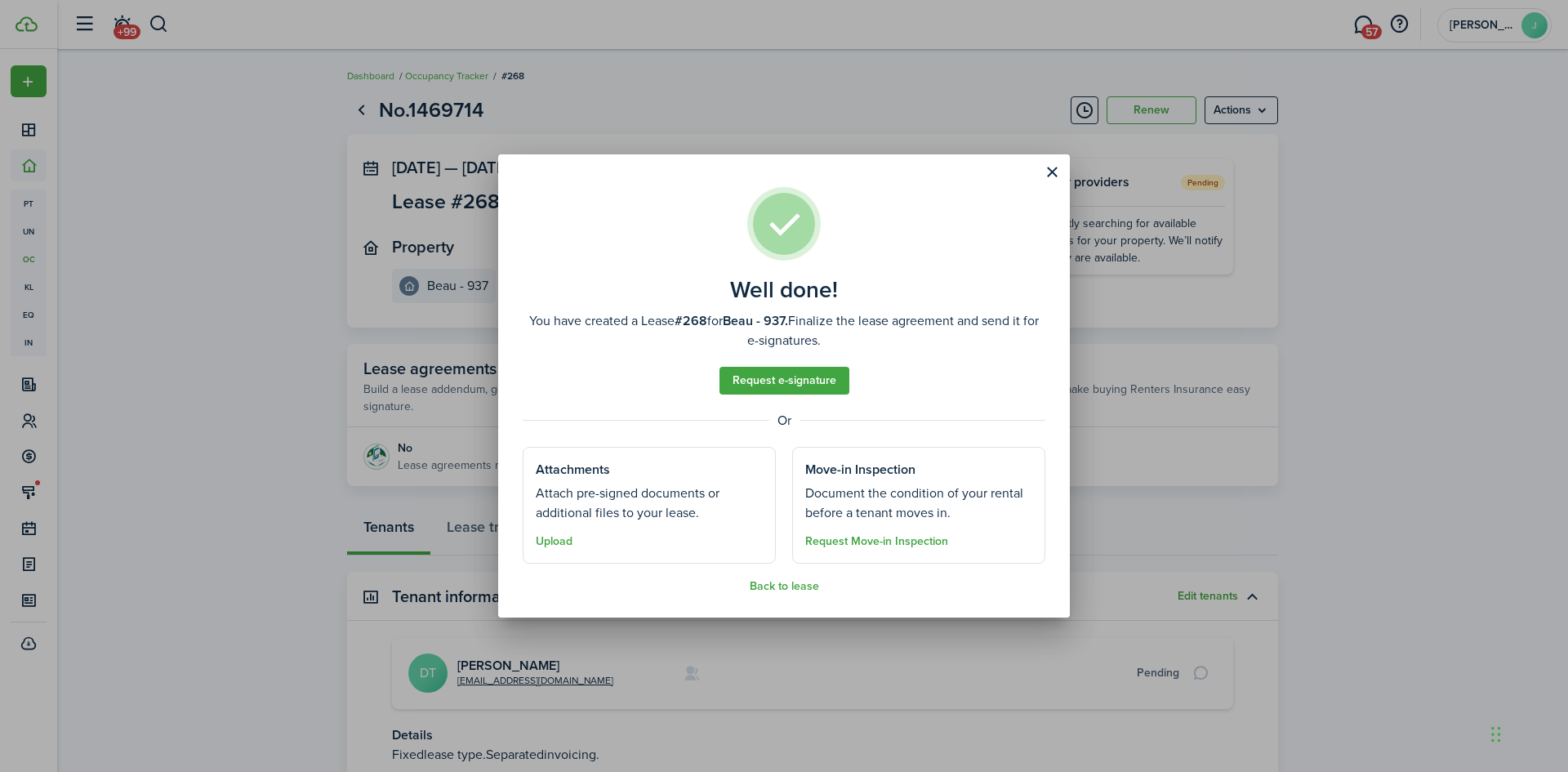
click at [1057, 172] on button "Close modal" at bounding box center [1051, 172] width 27 height 27
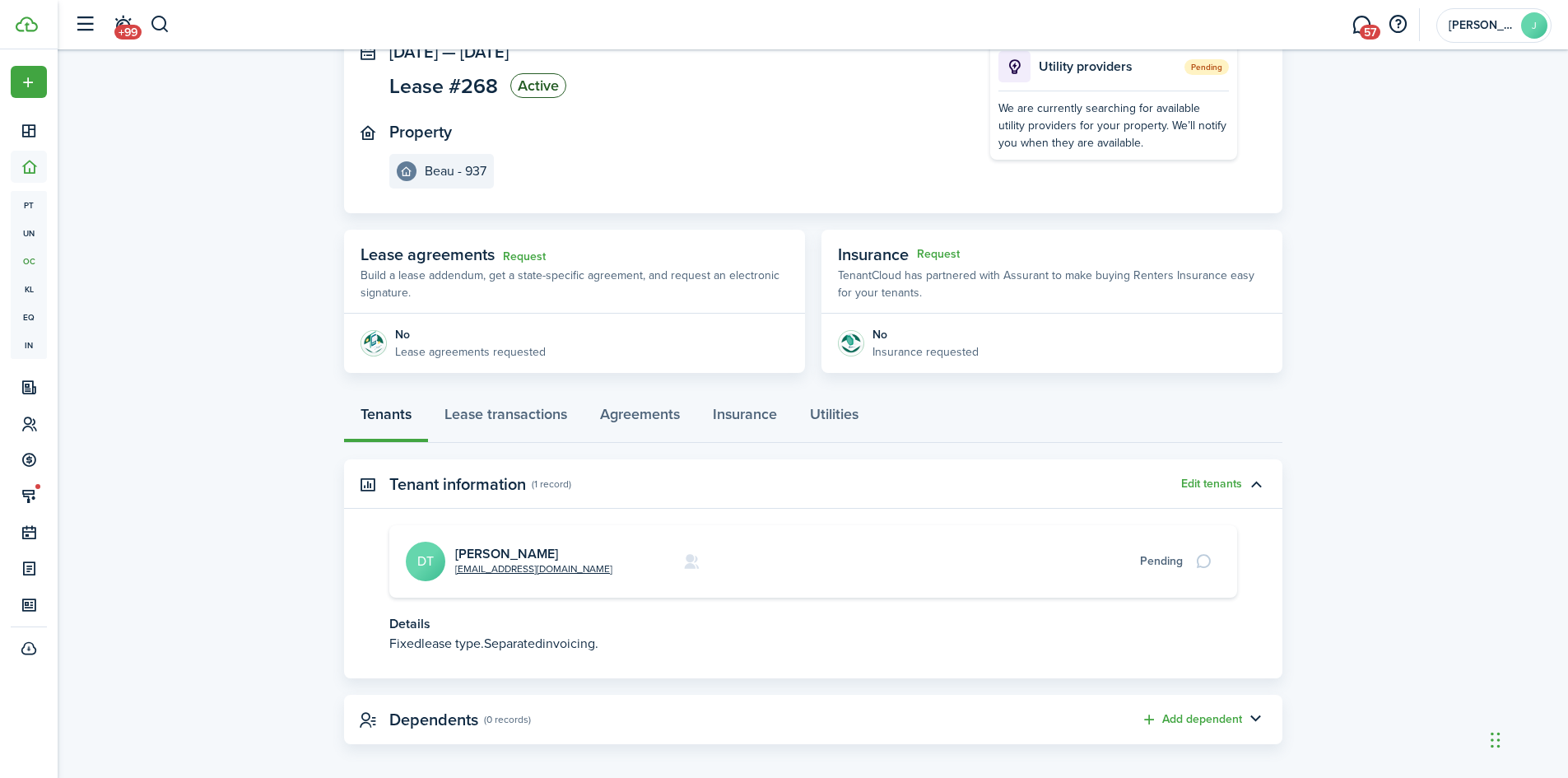
scroll to position [128, 0]
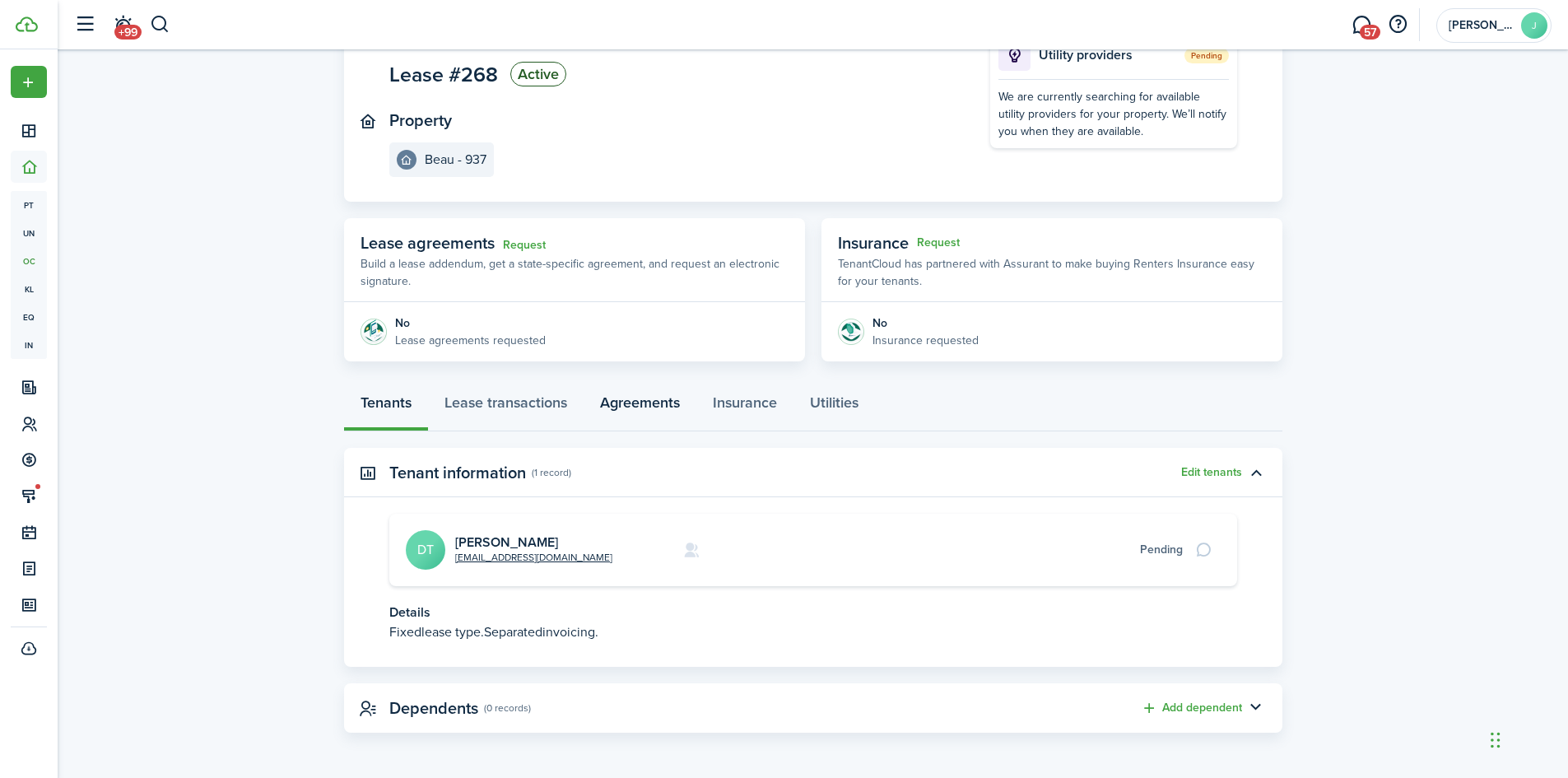
click at [663, 402] on link "Agreements" at bounding box center [640, 407] width 113 height 49
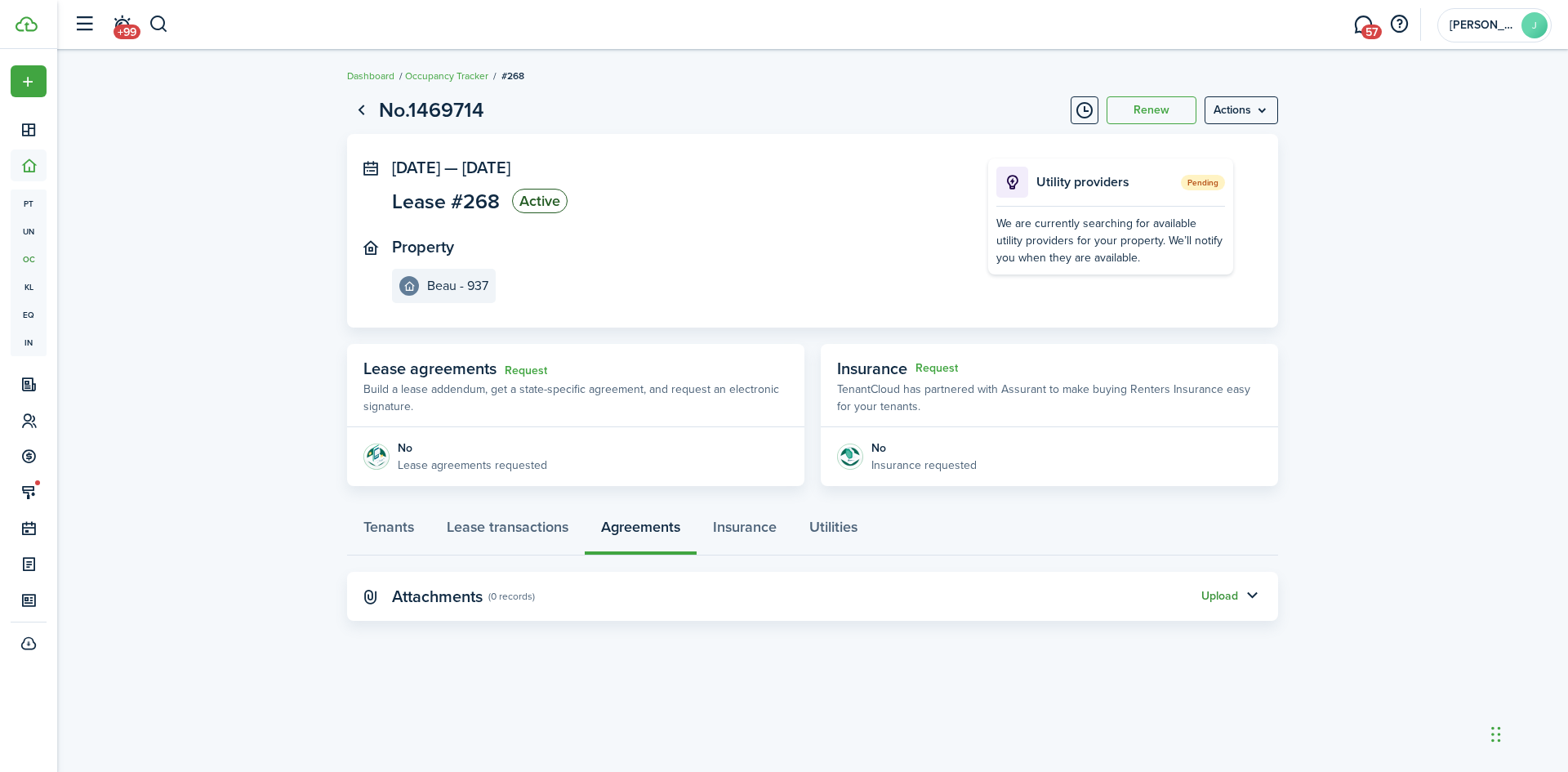
click at [1229, 599] on button "Upload" at bounding box center [1219, 596] width 37 height 13
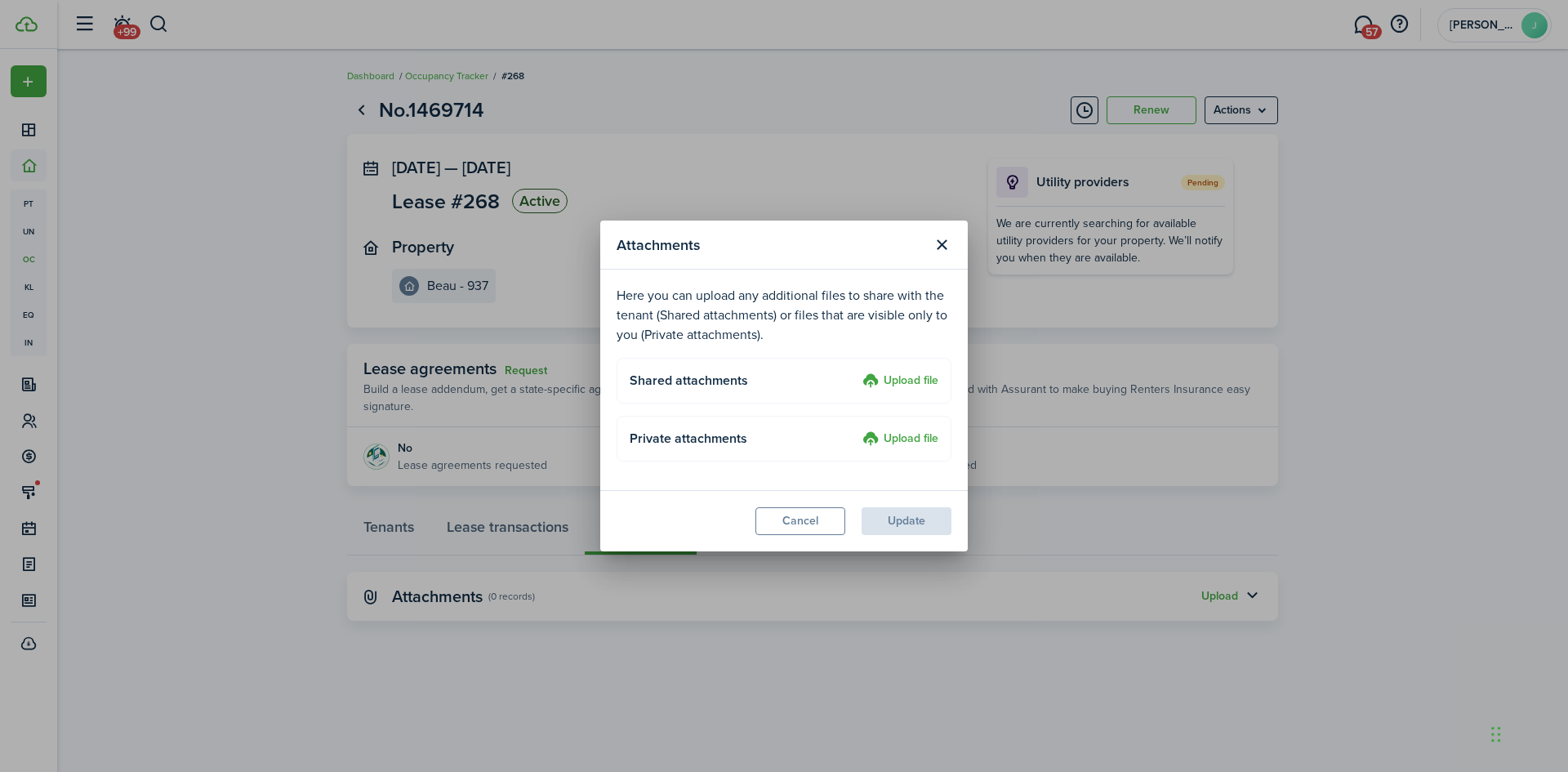
click at [906, 379] on label "Upload file" at bounding box center [900, 381] width 76 height 20
click at [857, 371] on input "Upload file" at bounding box center [857, 371] width 0 height 0
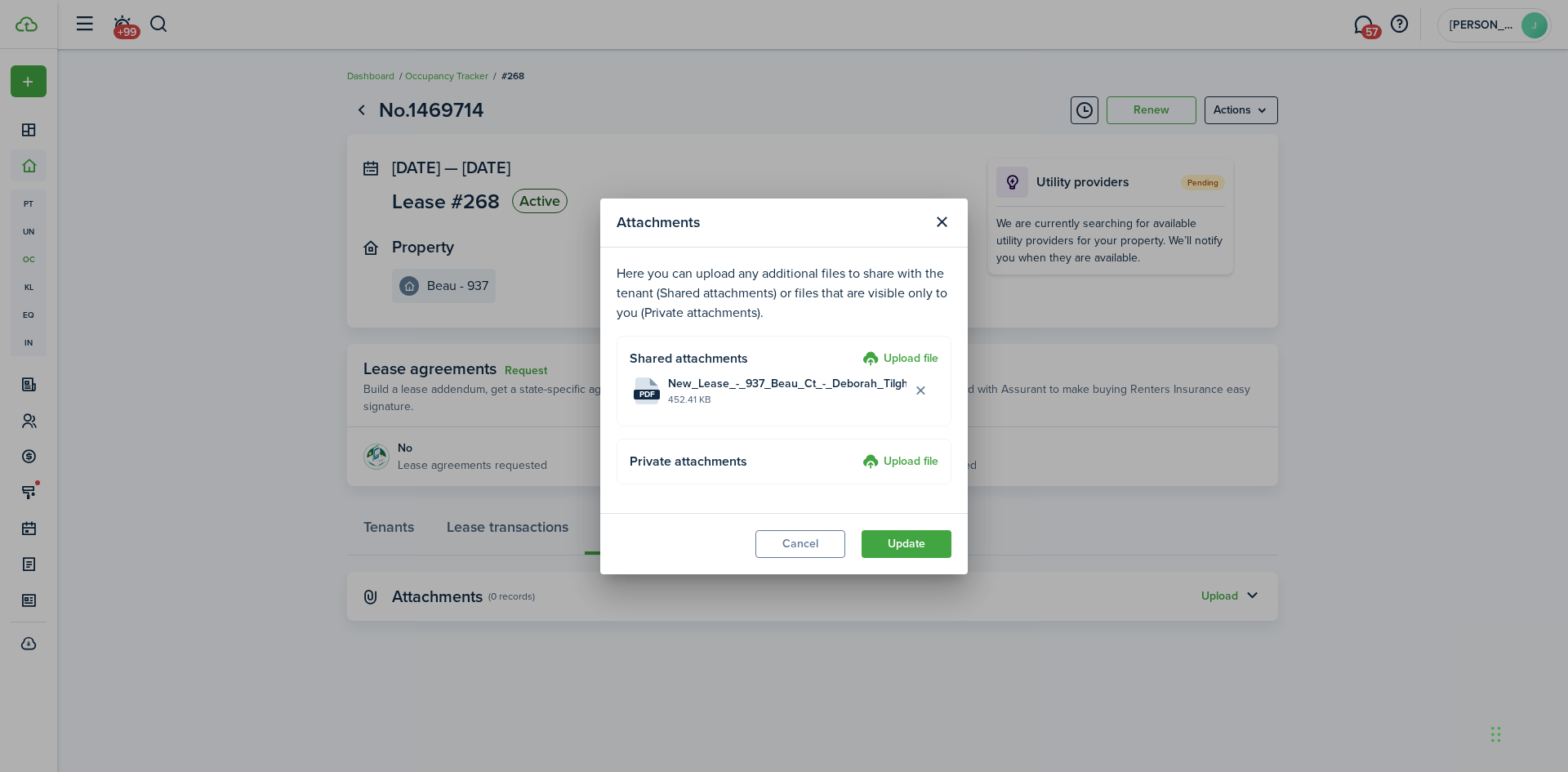
click at [924, 546] on button "Update" at bounding box center [906, 543] width 90 height 27
